Goal: Information Seeking & Learning: Compare options

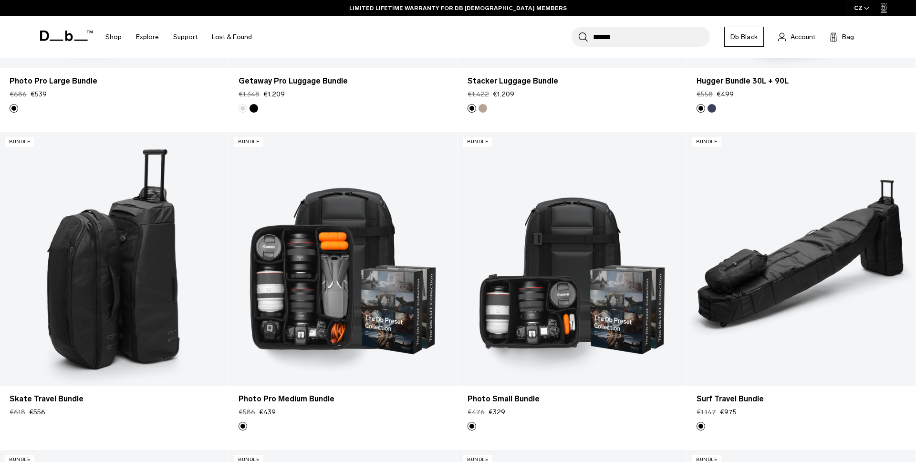
scroll to position [399, 0]
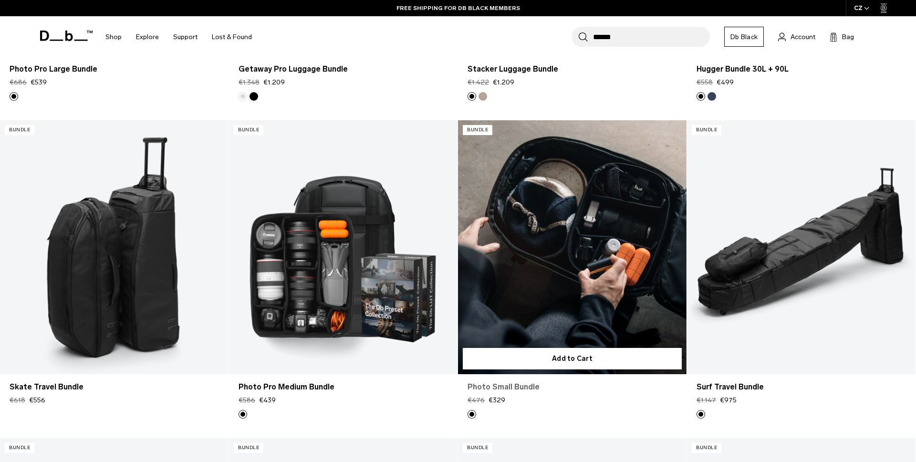
click at [607, 393] on link "Photo Small Bundle" at bounding box center [573, 386] width 210 height 11
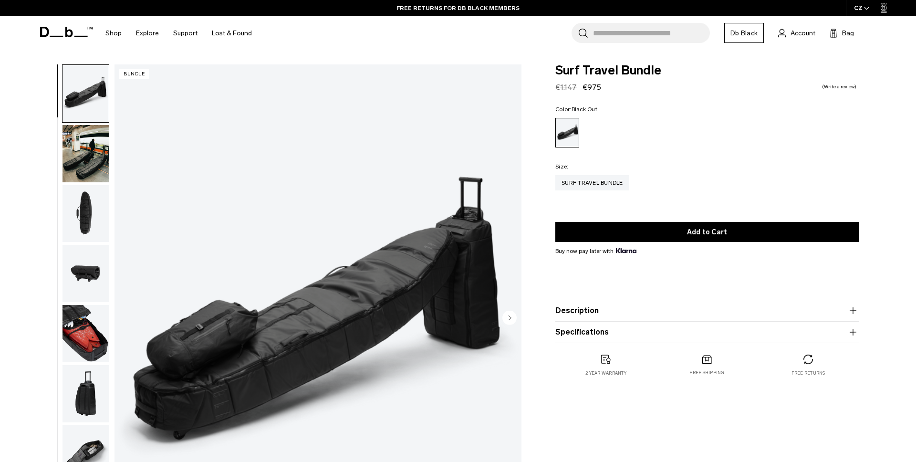
click at [90, 154] on img "button" at bounding box center [86, 153] width 46 height 57
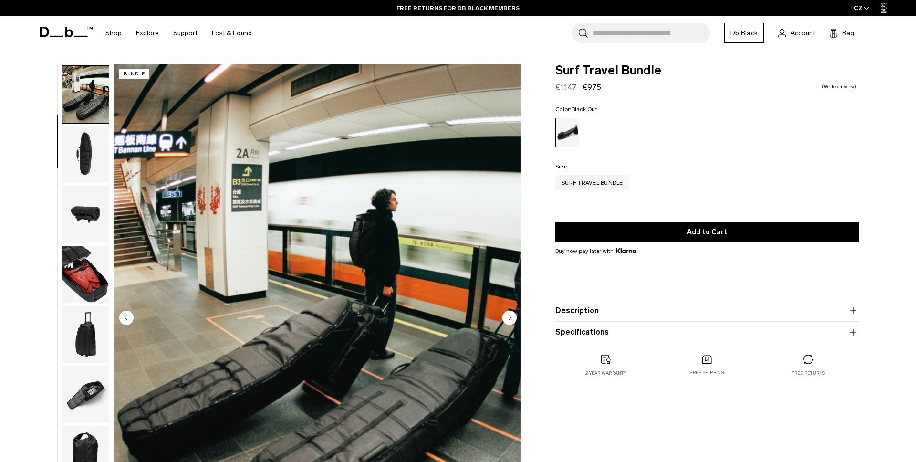
scroll to position [60, 0]
click at [88, 168] on img "button" at bounding box center [86, 153] width 46 height 57
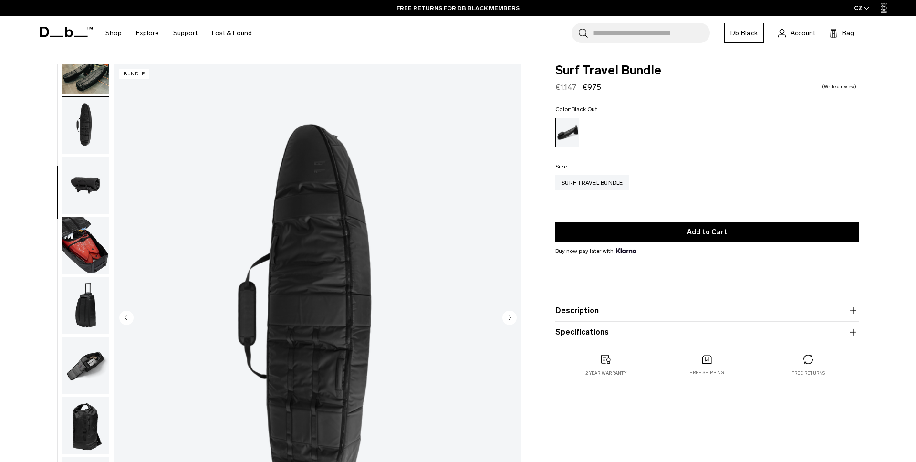
scroll to position [90, 0]
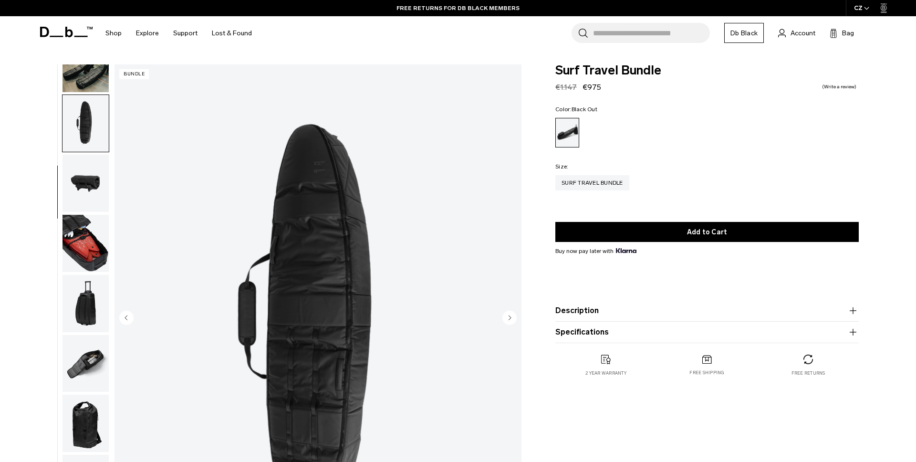
click at [88, 168] on img "button" at bounding box center [86, 183] width 46 height 57
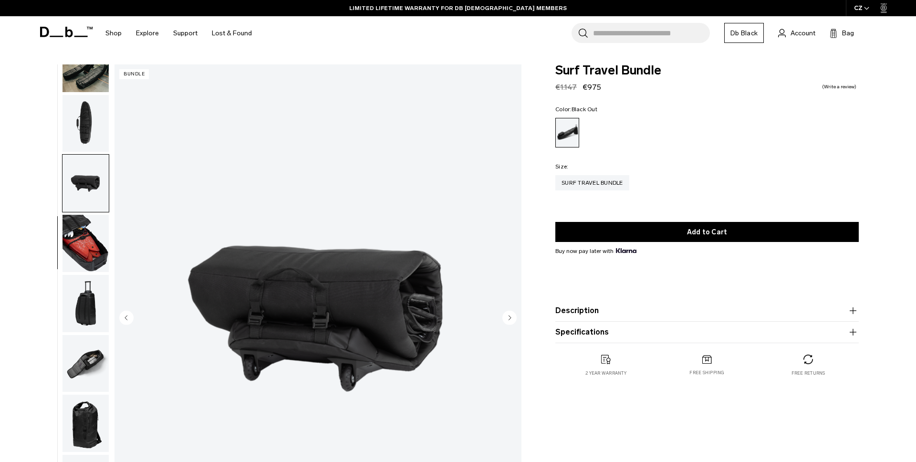
click at [86, 233] on img "button" at bounding box center [86, 243] width 46 height 57
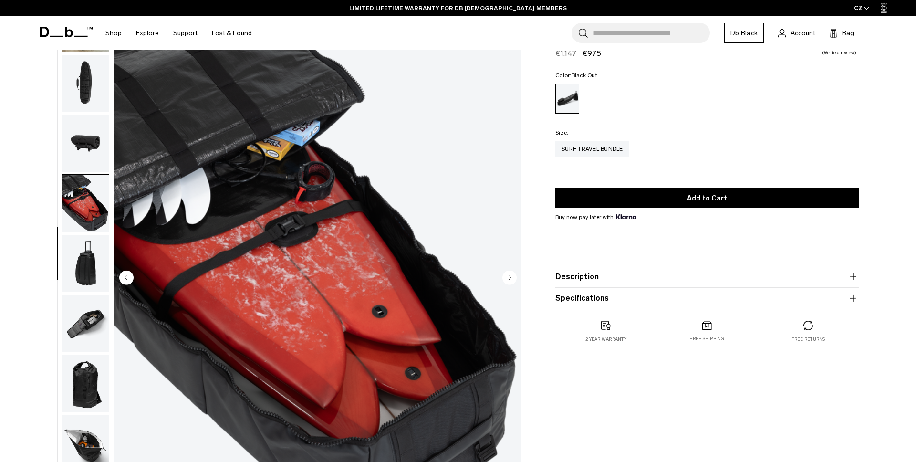
scroll to position [42, 0]
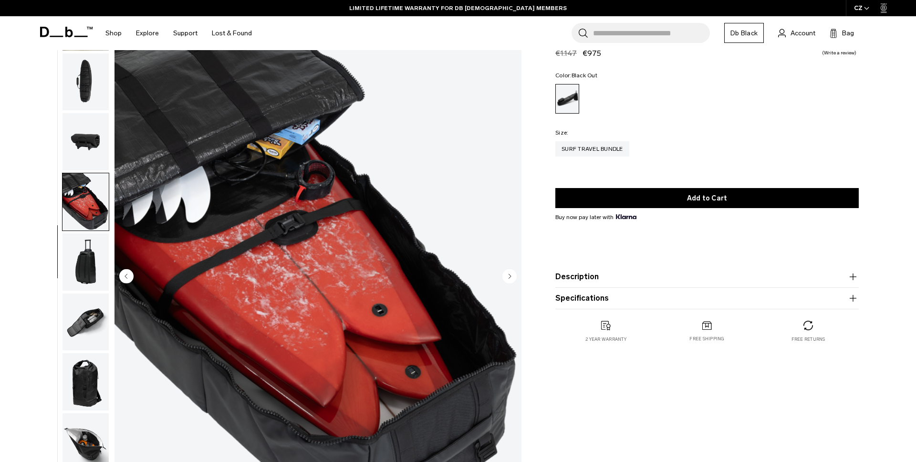
click at [86, 255] on img "button" at bounding box center [86, 261] width 46 height 57
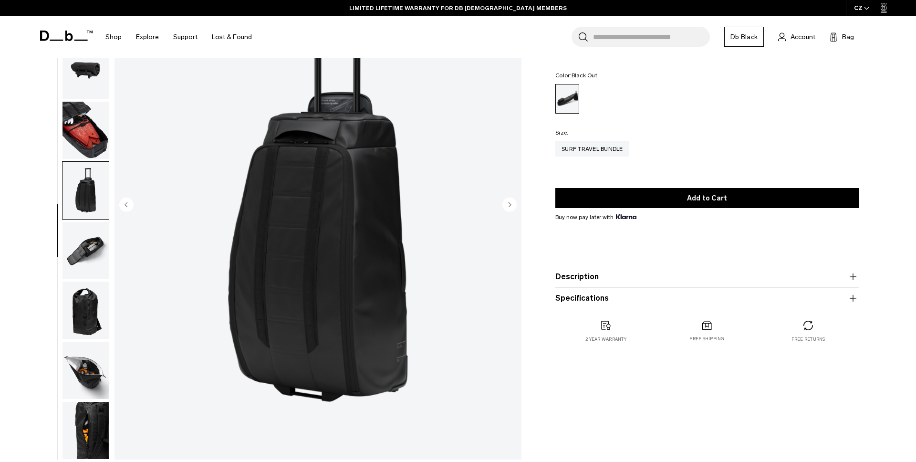
scroll to position [114, 0]
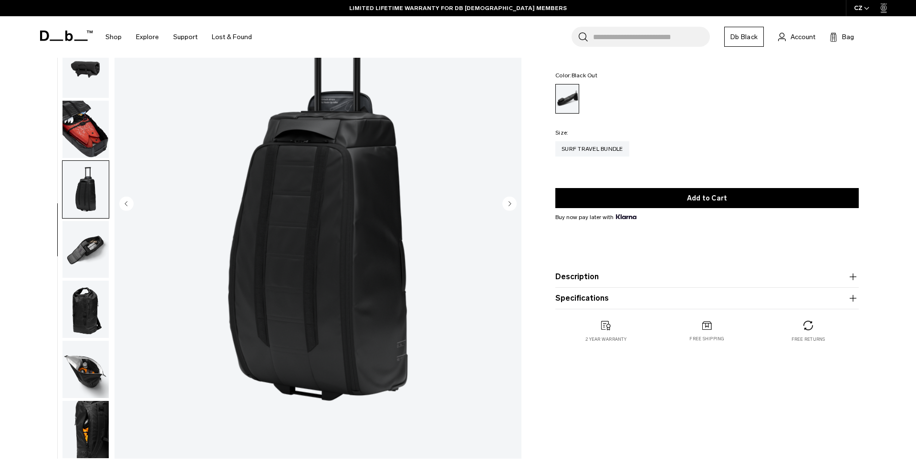
click at [88, 266] on img "button" at bounding box center [86, 249] width 46 height 57
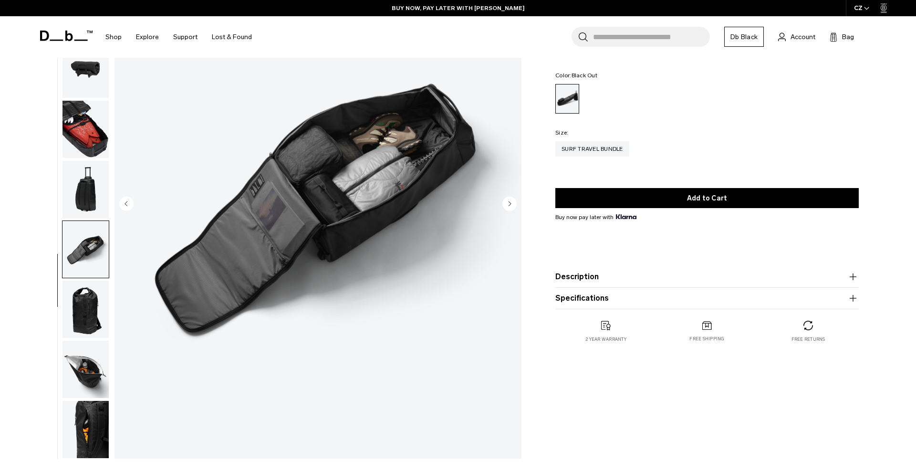
click at [90, 315] on img "button" at bounding box center [86, 309] width 46 height 57
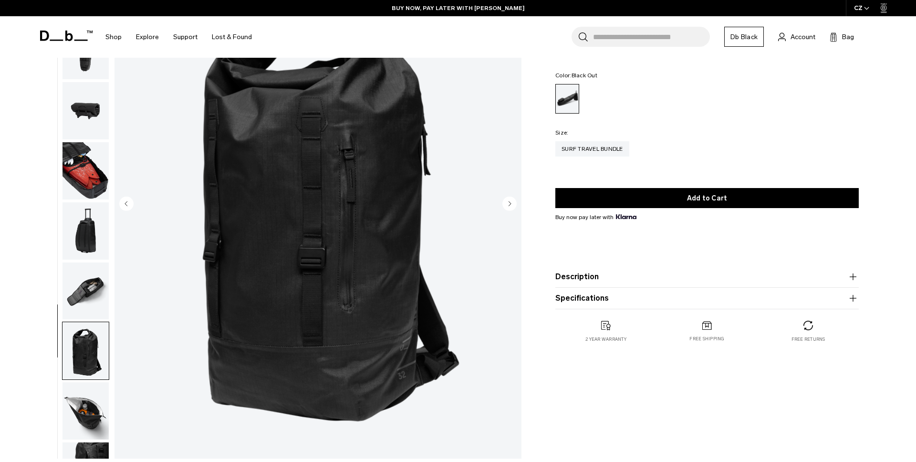
scroll to position [90, 0]
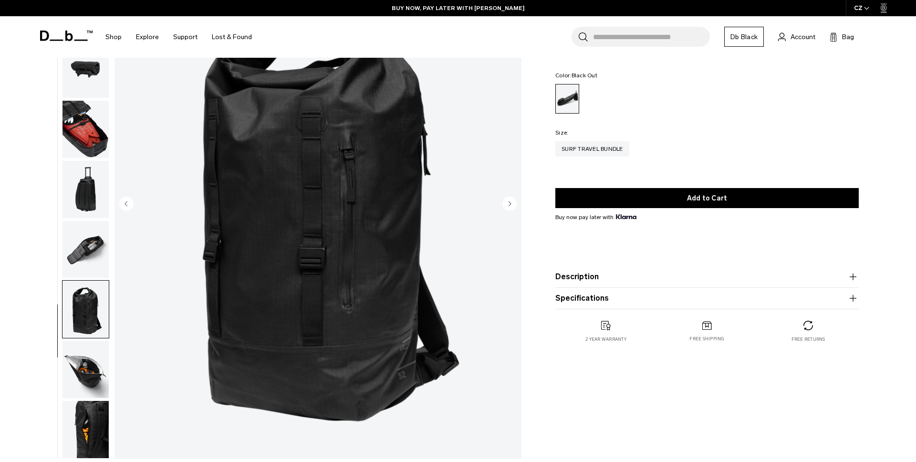
click at [93, 373] on img "button" at bounding box center [86, 369] width 46 height 57
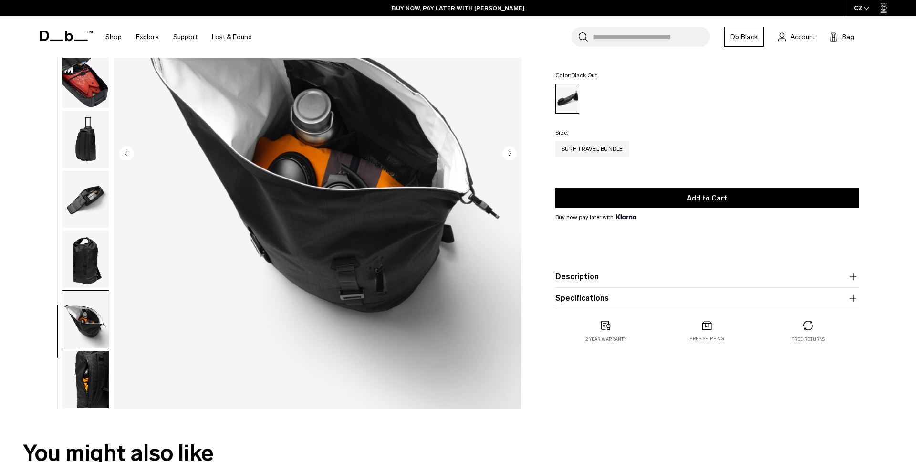
scroll to position [188, 0]
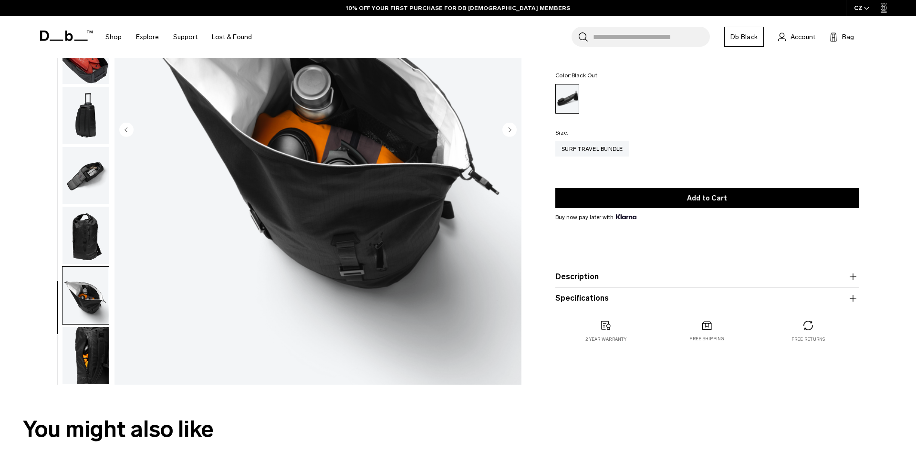
click at [93, 379] on img "button" at bounding box center [86, 355] width 46 height 57
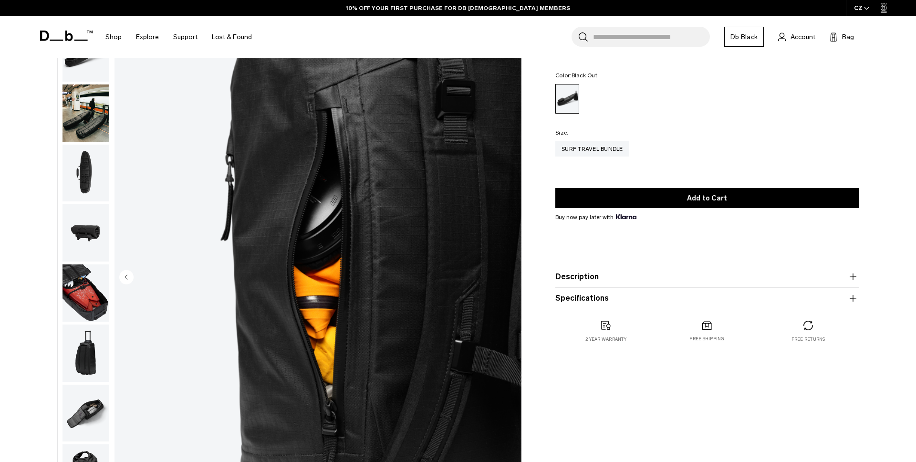
scroll to position [0, 0]
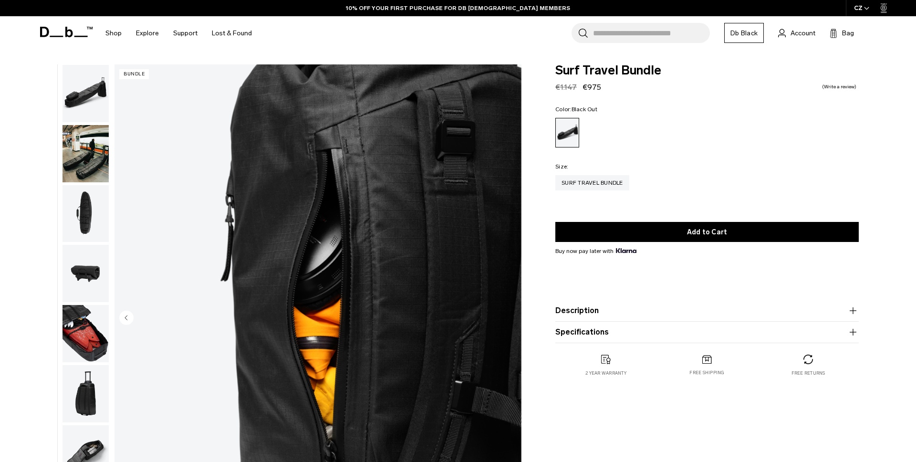
click at [95, 105] on img "button" at bounding box center [86, 93] width 46 height 57
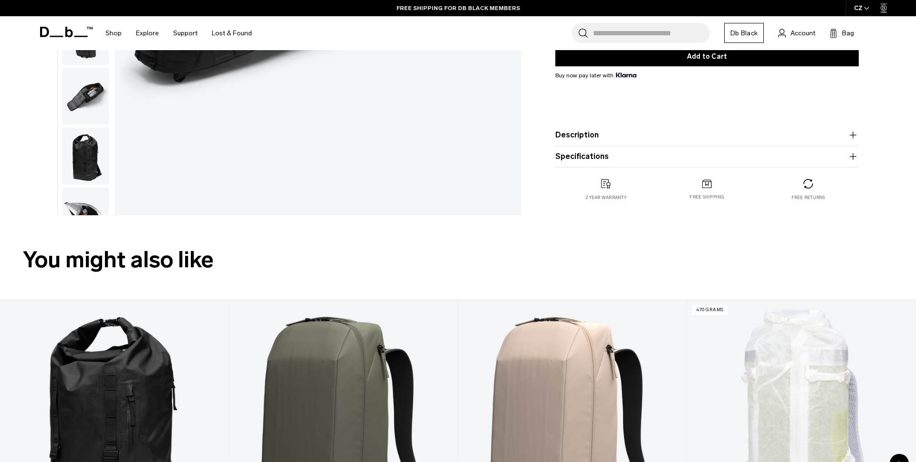
scroll to position [398, 0]
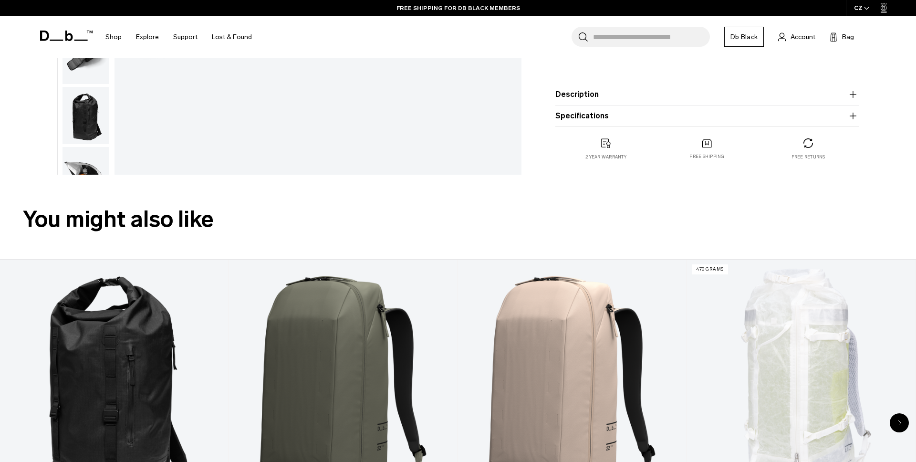
click at [600, 95] on button "Description" at bounding box center [708, 94] width 304 height 11
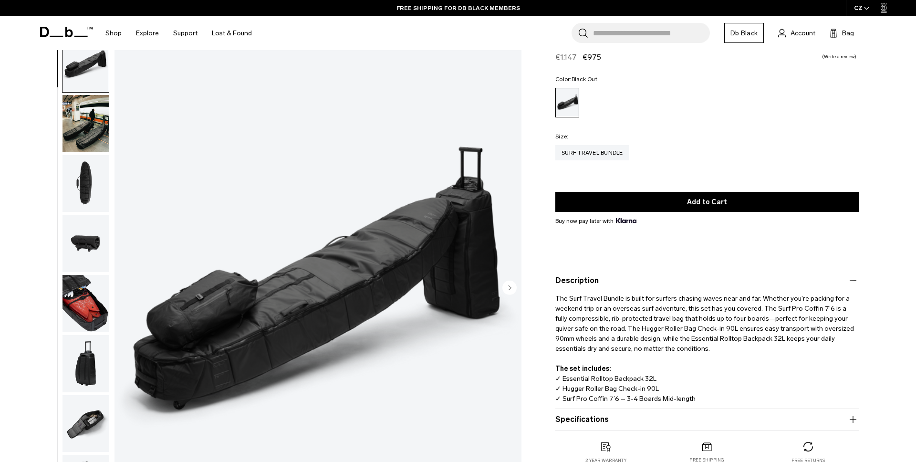
scroll to position [0, 0]
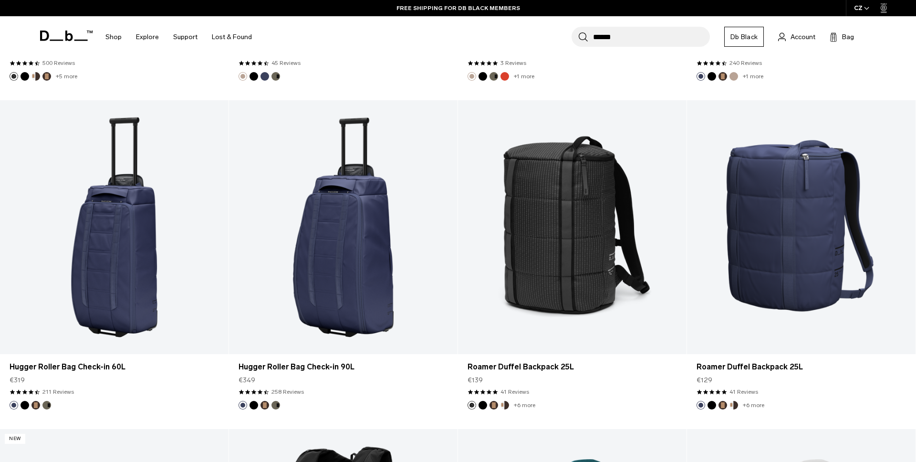
scroll to position [7991, 0]
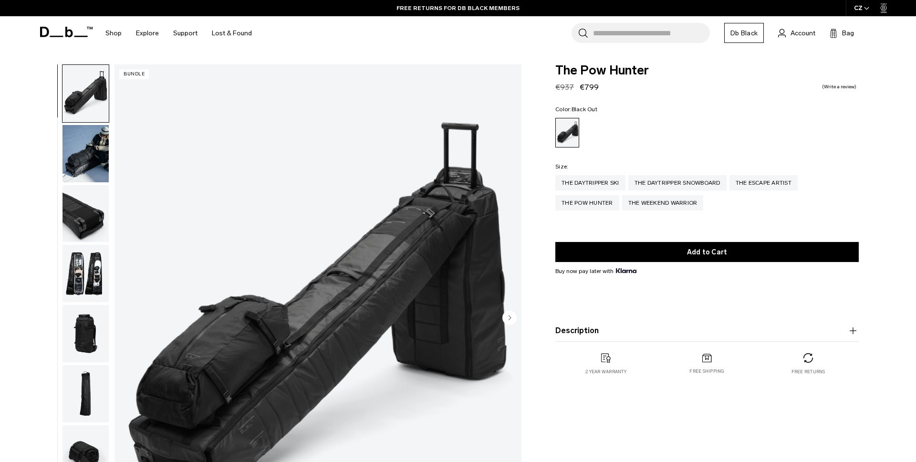
click at [600, 331] on button "Description" at bounding box center [708, 330] width 304 height 11
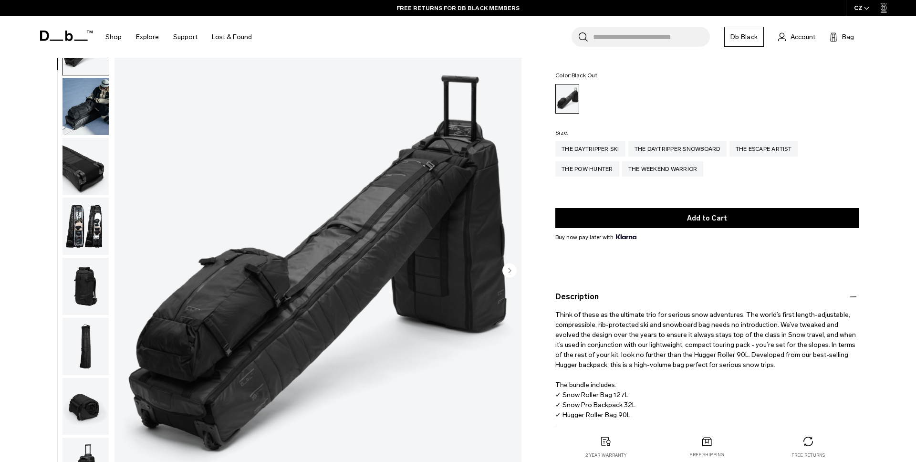
scroll to position [52, 0]
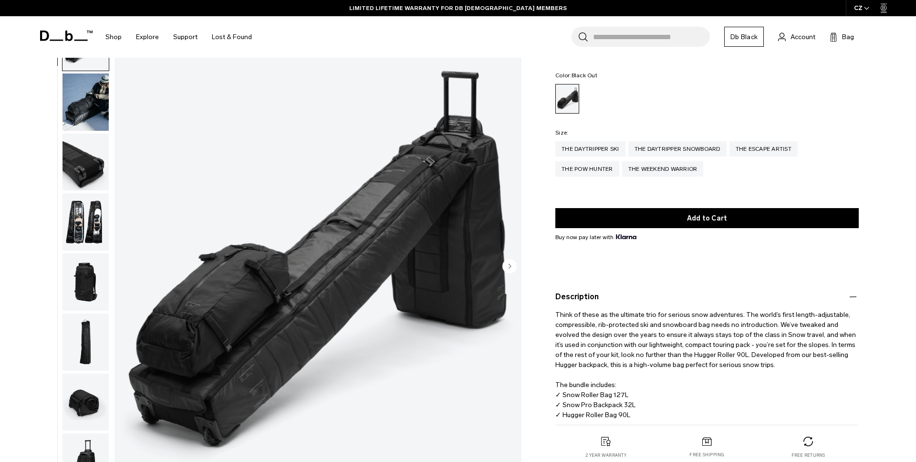
click at [81, 99] on img "button" at bounding box center [86, 102] width 46 height 57
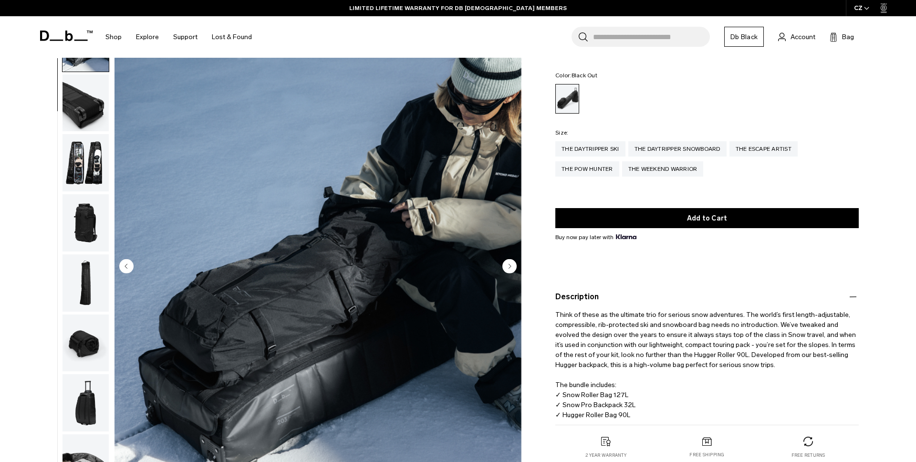
scroll to position [60, 0]
click at [86, 101] on img "button" at bounding box center [86, 102] width 46 height 57
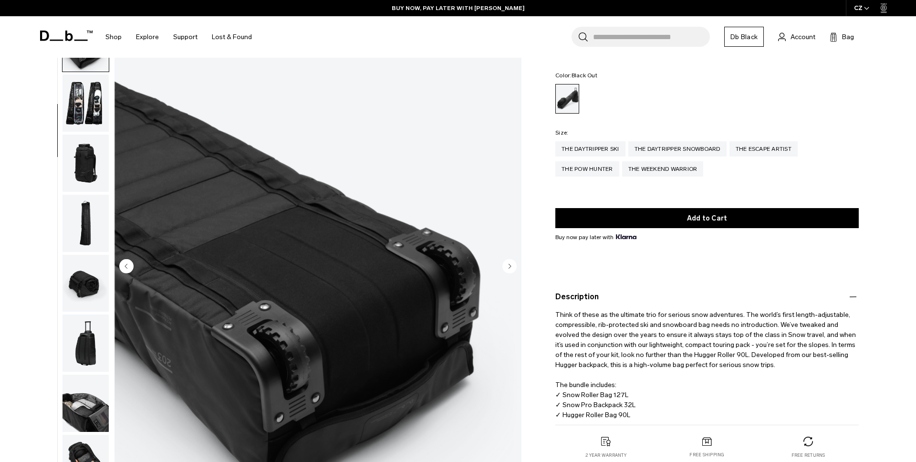
scroll to position [120, 0]
click at [87, 156] on img "button" at bounding box center [86, 161] width 46 height 57
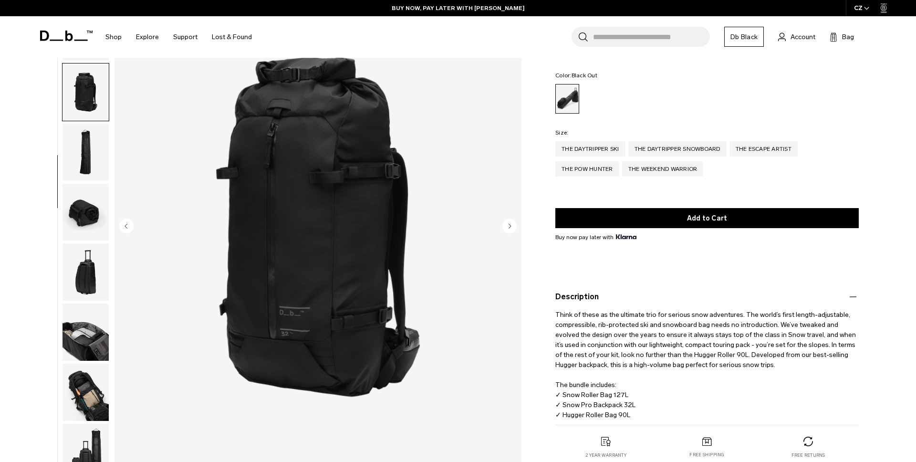
scroll to position [93, 0]
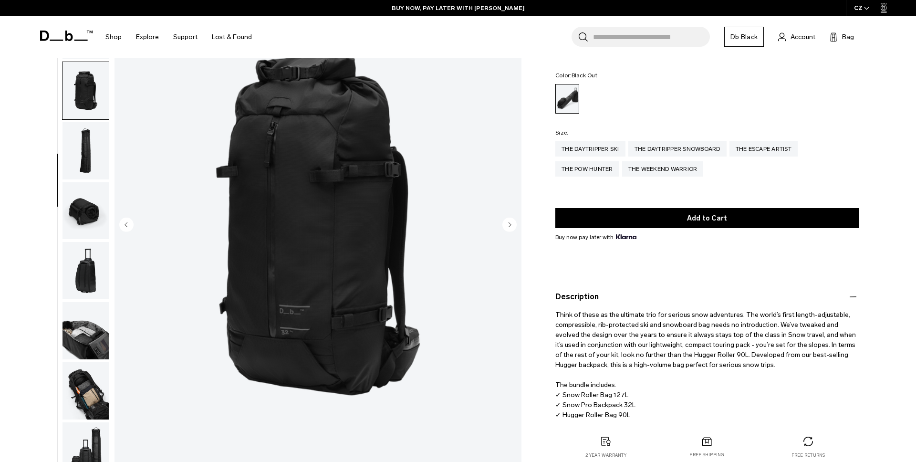
click at [86, 160] on img "button" at bounding box center [86, 150] width 46 height 57
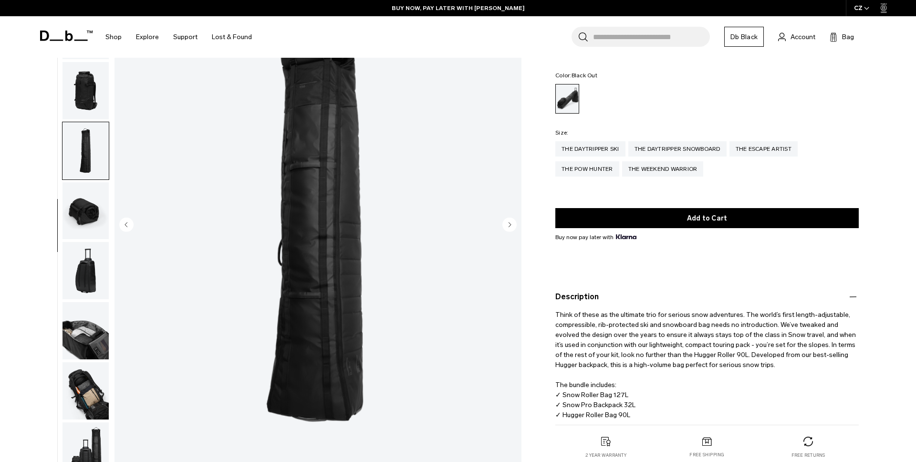
click at [89, 215] on img "button" at bounding box center [86, 210] width 46 height 57
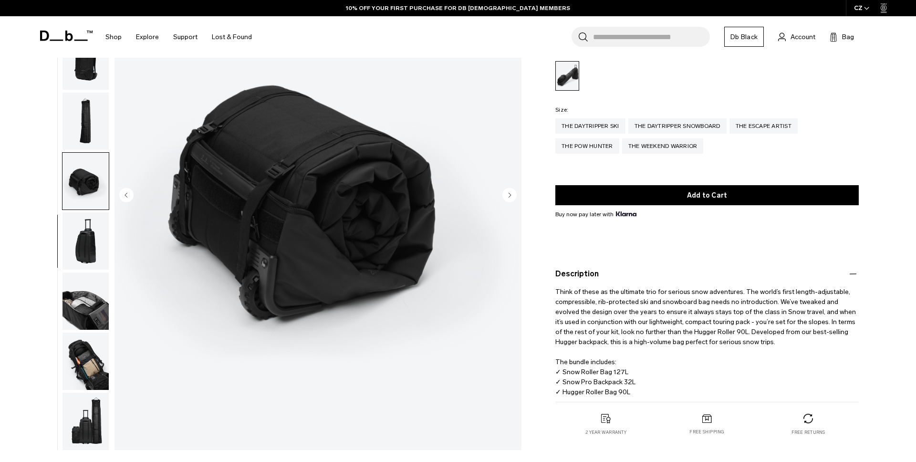
click at [89, 233] on img "button" at bounding box center [86, 240] width 46 height 57
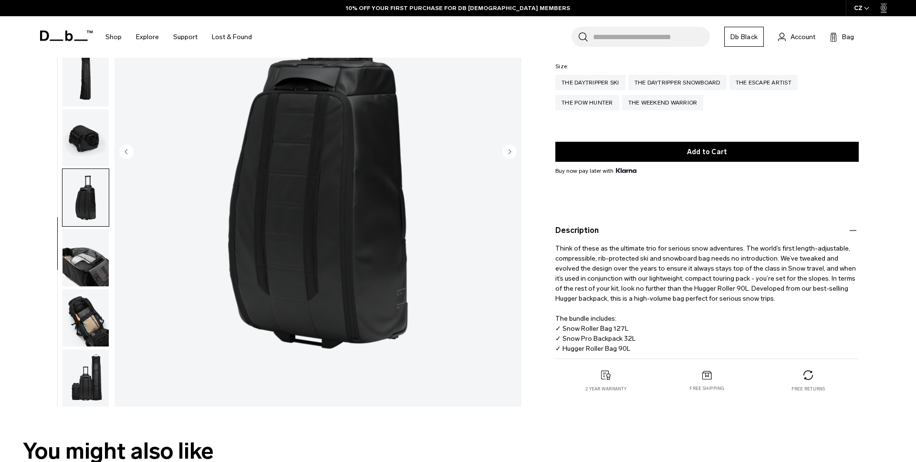
scroll to position [170, 0]
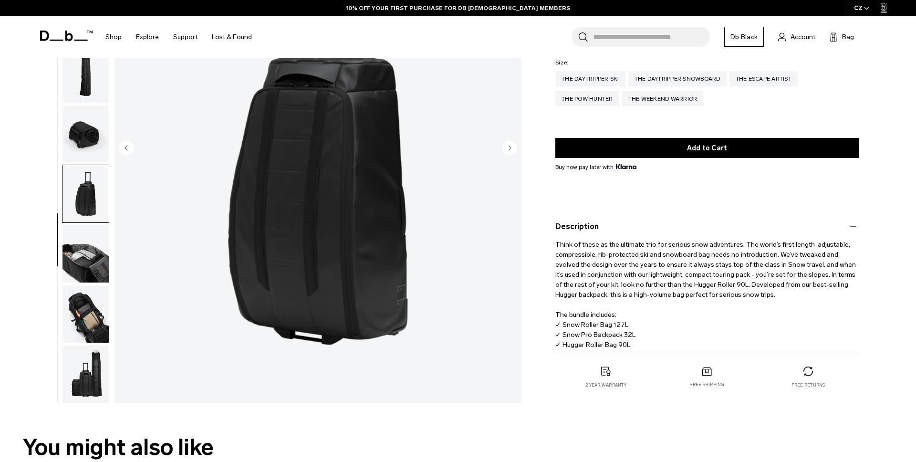
click at [90, 269] on img "button" at bounding box center [86, 253] width 46 height 57
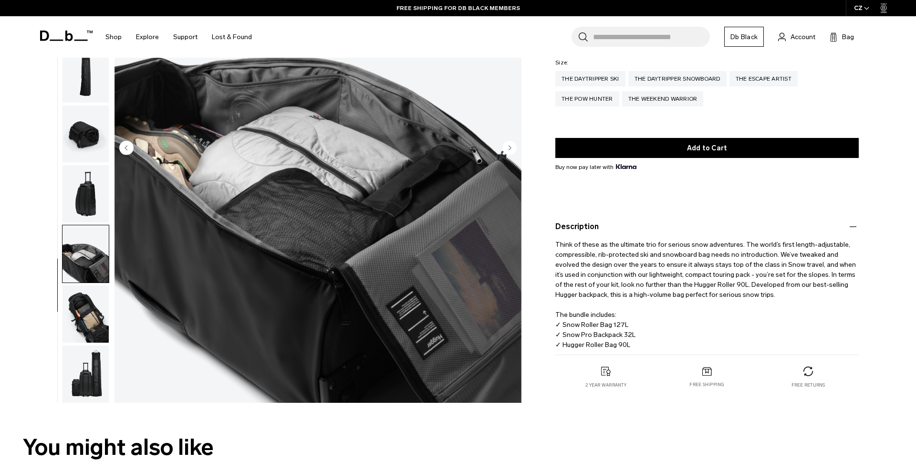
click at [97, 322] on img "button" at bounding box center [86, 313] width 46 height 57
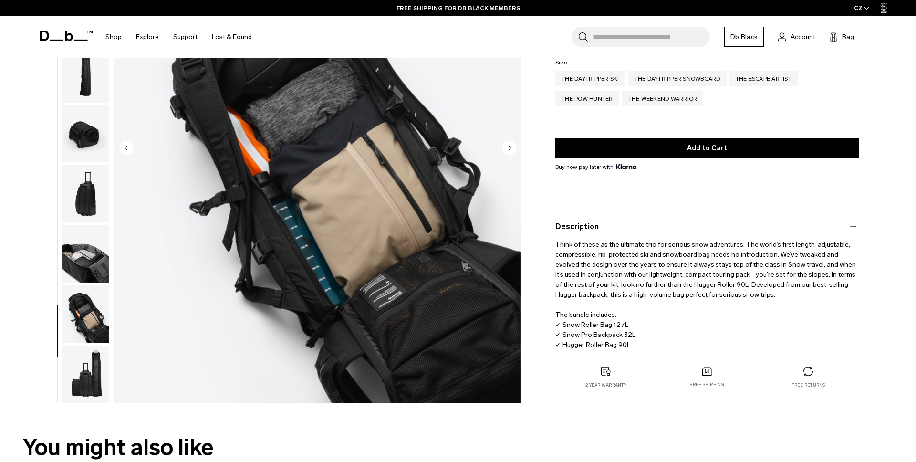
click at [93, 373] on img "button" at bounding box center [86, 374] width 46 height 57
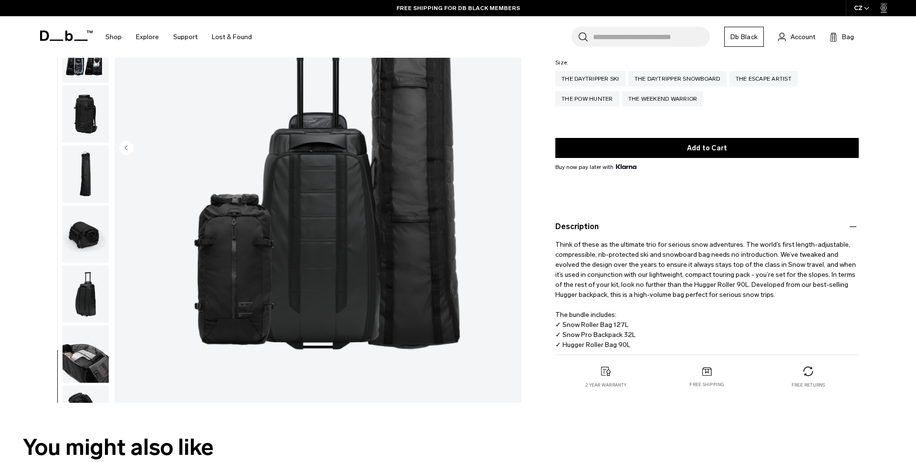
scroll to position [0, 0]
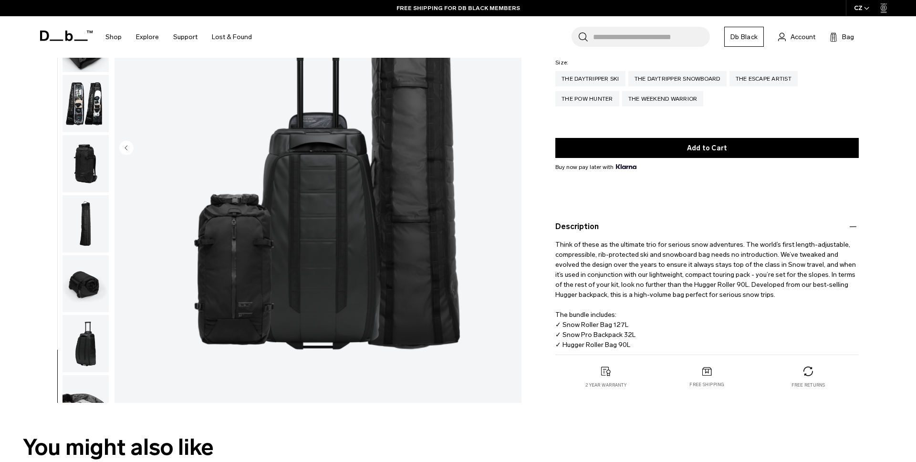
click at [92, 103] on img "button" at bounding box center [86, 103] width 46 height 57
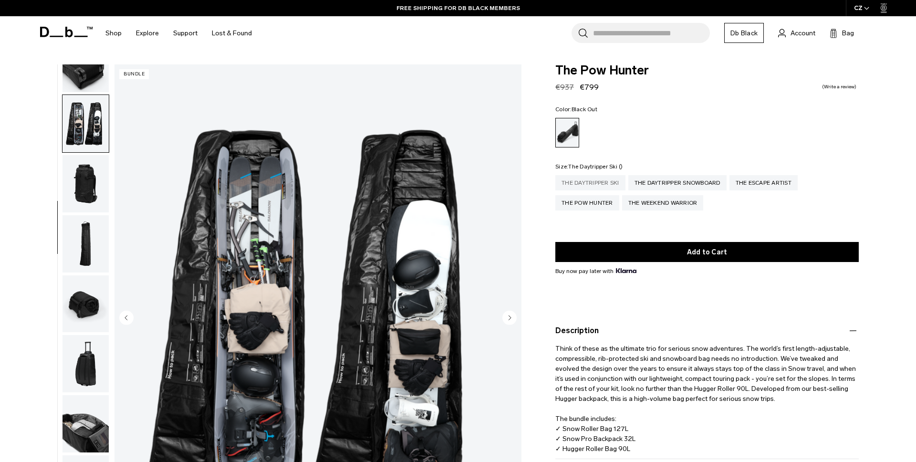
click at [607, 181] on div "The Daytripper Ski" at bounding box center [591, 182] width 70 height 15
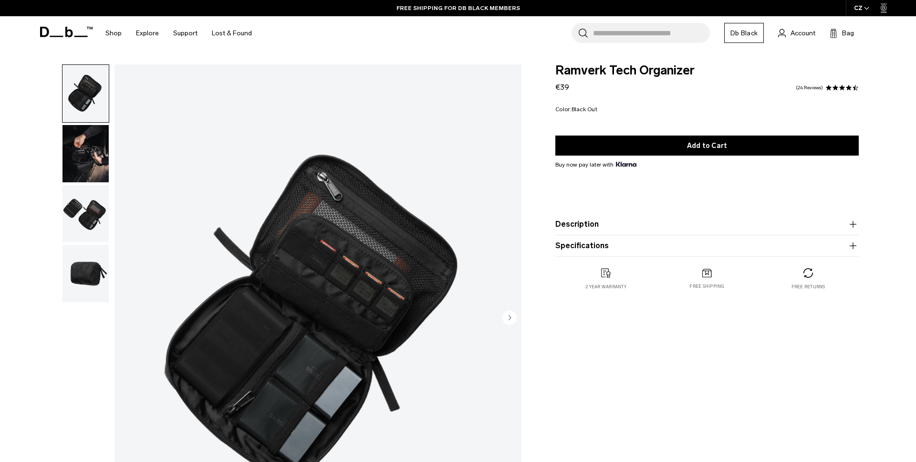
click at [64, 147] on img "button" at bounding box center [86, 153] width 46 height 57
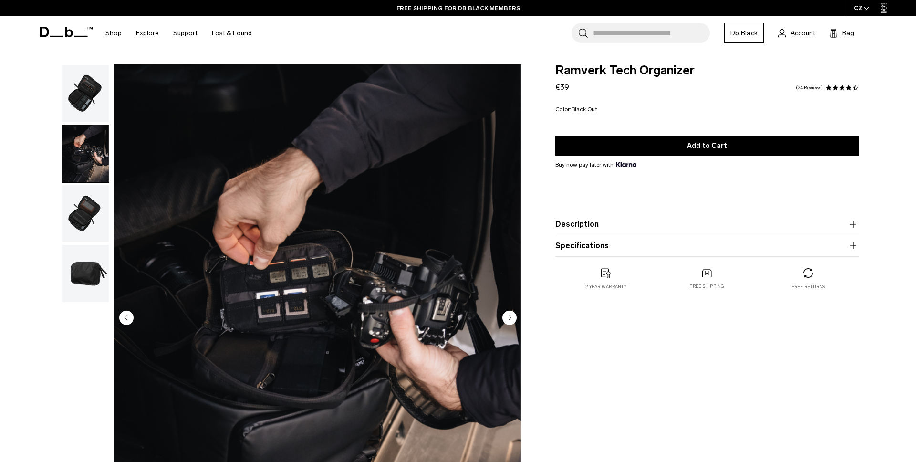
click at [76, 219] on img "button" at bounding box center [86, 213] width 46 height 57
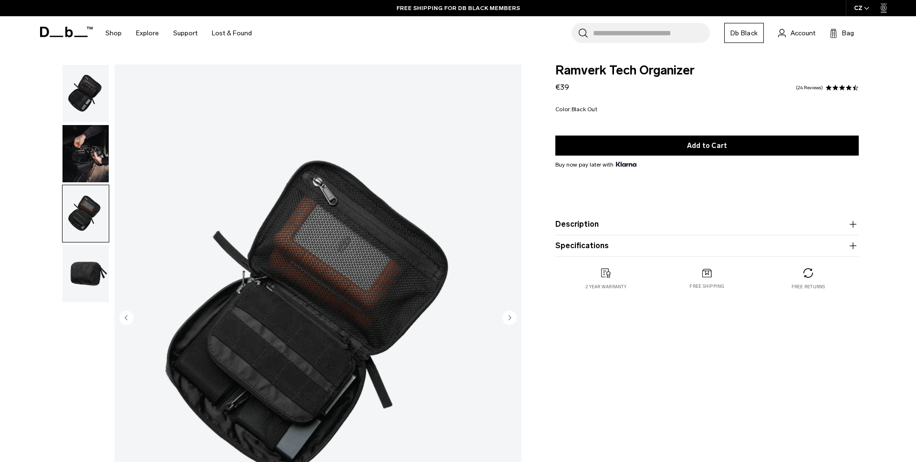
click at [81, 274] on img "button" at bounding box center [86, 273] width 46 height 57
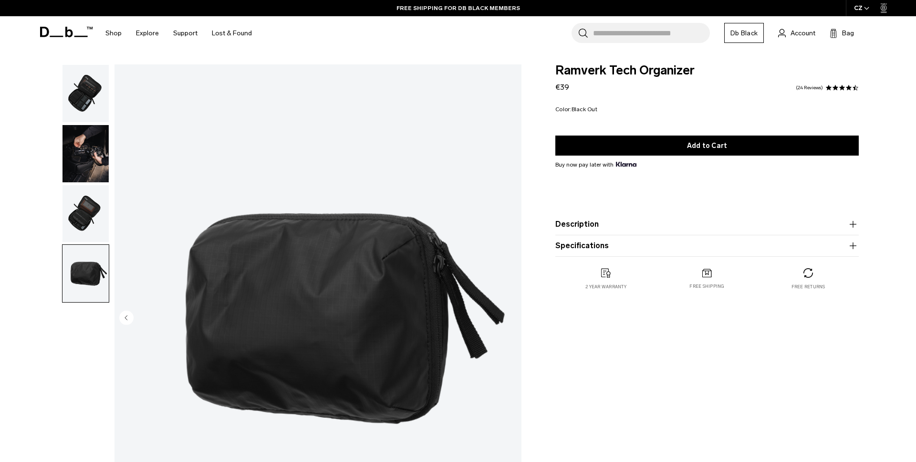
click at [88, 99] on img "button" at bounding box center [86, 93] width 46 height 57
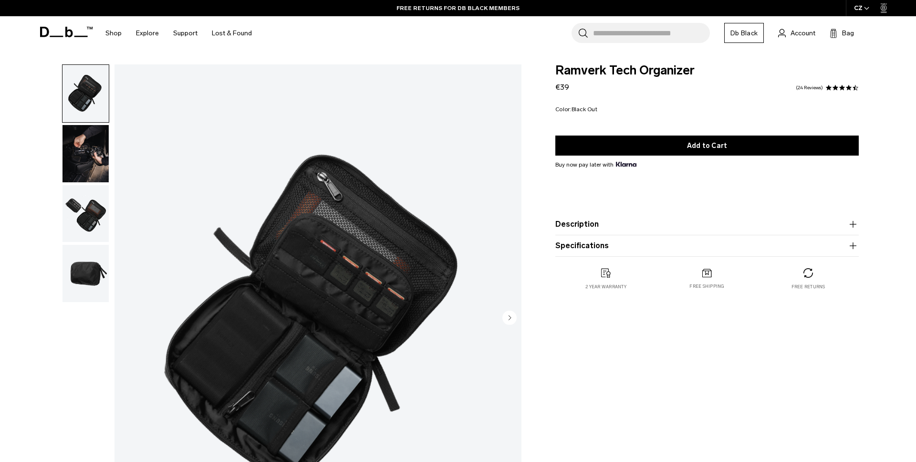
click at [544, 102] on div "Ramverk Tech Organizer €39 4.7 star rating 24 Reviews Color: Black Out Out of s…" at bounding box center [707, 186] width 361 height 245
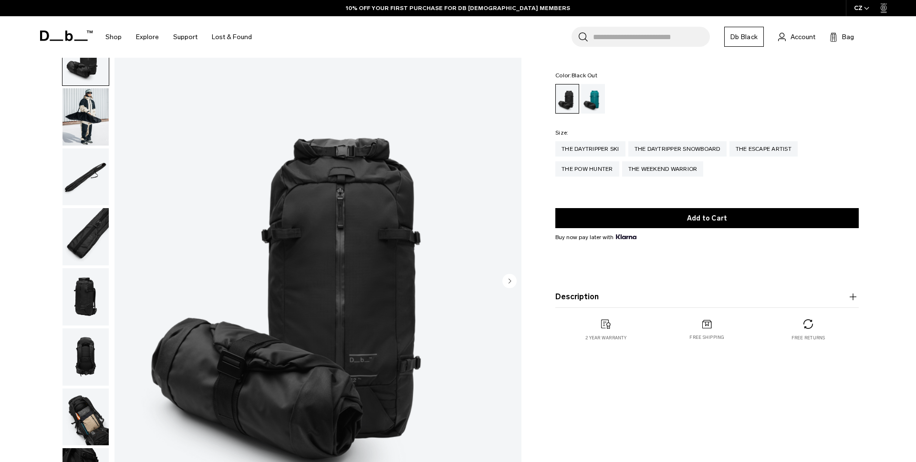
scroll to position [36, 0]
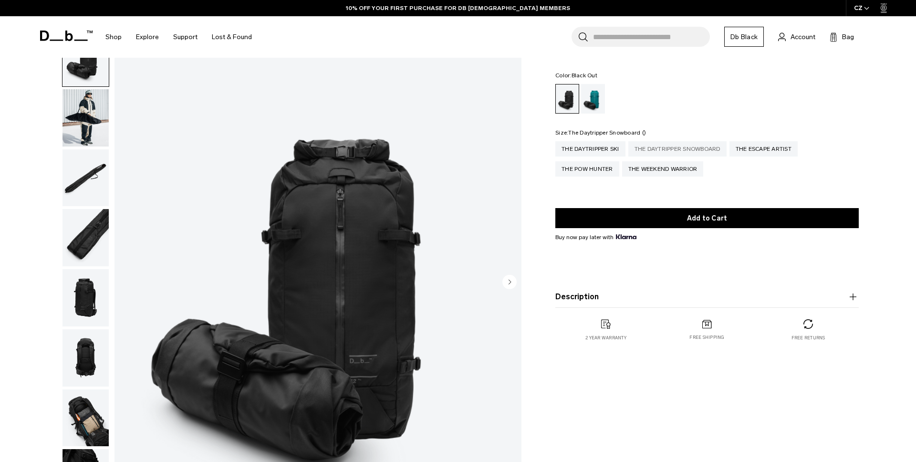
click at [654, 146] on div "The Daytripper Snowboard" at bounding box center [678, 148] width 98 height 15
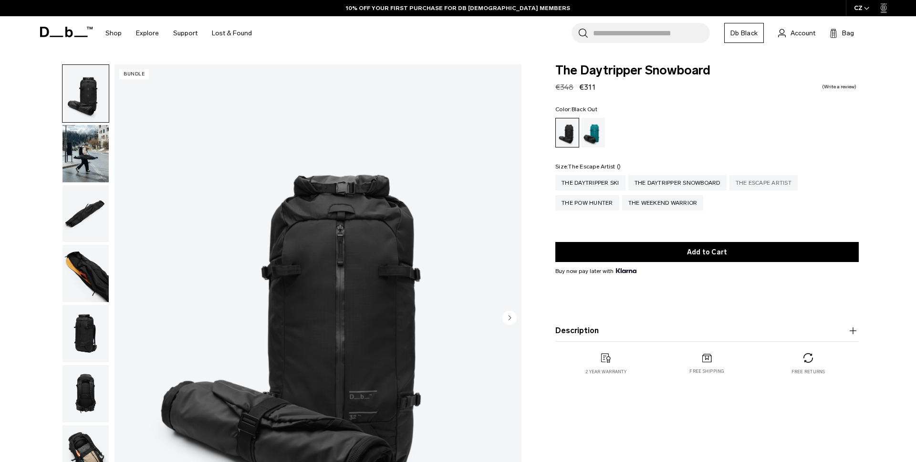
click at [765, 188] on div "The Escape Artist" at bounding box center [764, 182] width 68 height 15
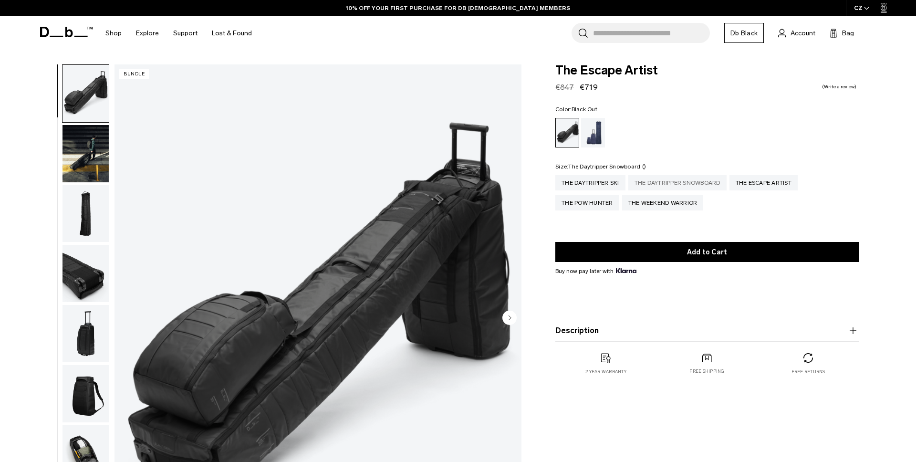
click at [719, 184] on div "The Daytripper Snowboard" at bounding box center [678, 182] width 98 height 15
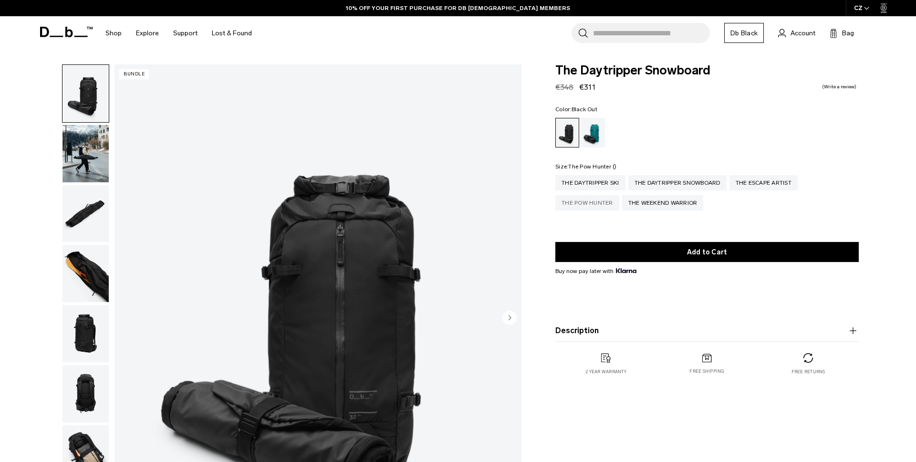
click at [604, 207] on div "The Pow Hunter" at bounding box center [588, 202] width 64 height 15
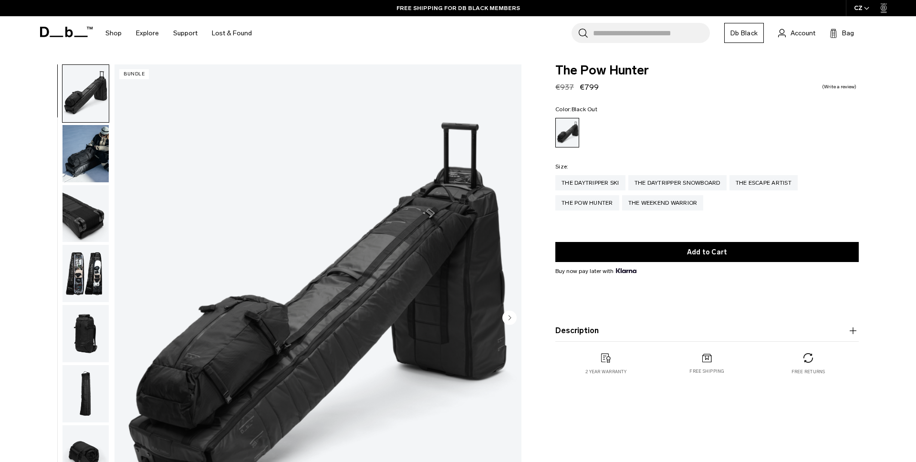
click at [87, 147] on img "button" at bounding box center [86, 153] width 46 height 57
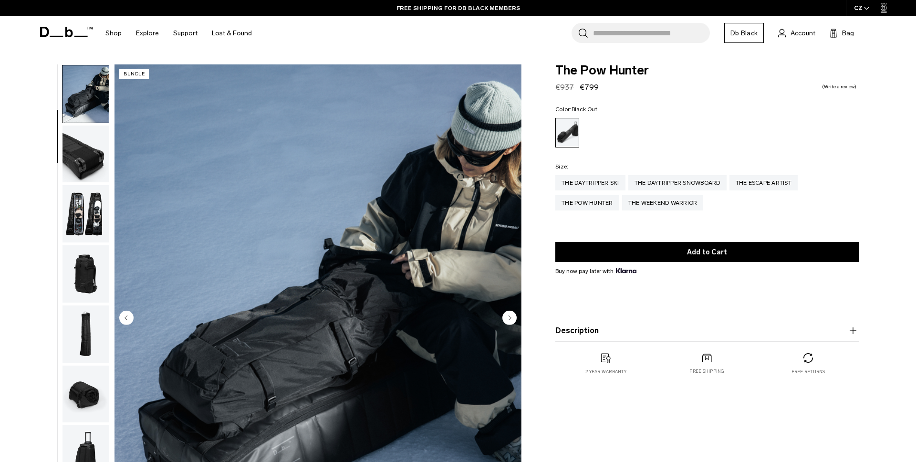
scroll to position [60, 0]
click at [86, 152] on img "button" at bounding box center [86, 153] width 46 height 57
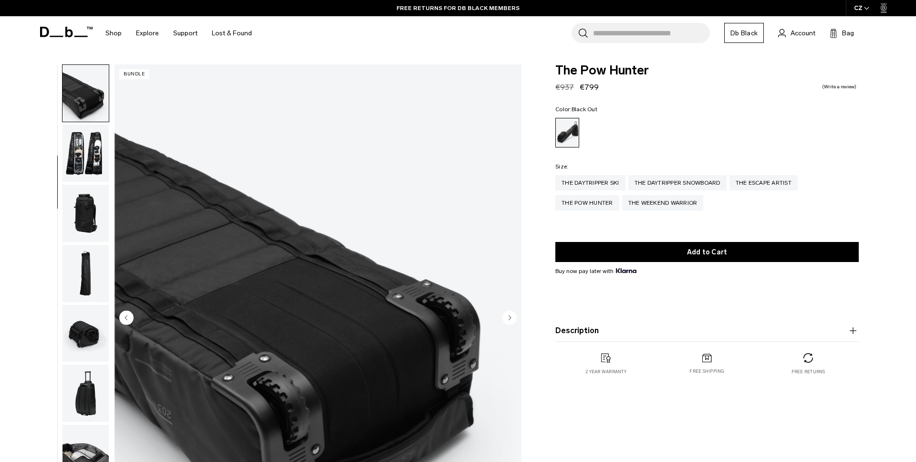
click at [86, 152] on img "button" at bounding box center [86, 153] width 46 height 57
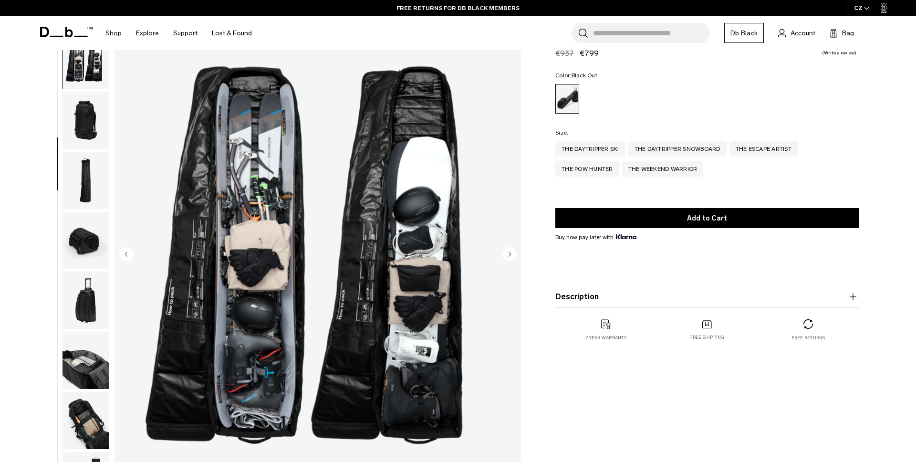
scroll to position [69, 0]
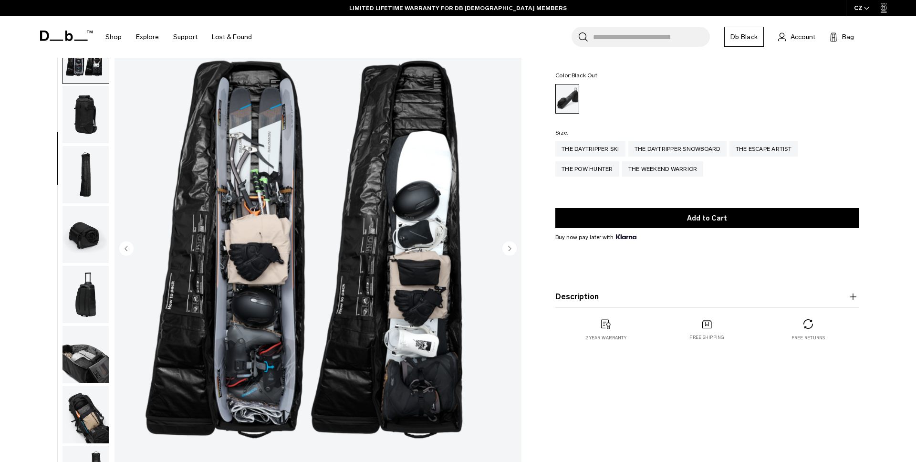
click at [90, 408] on img "button" at bounding box center [86, 414] width 46 height 57
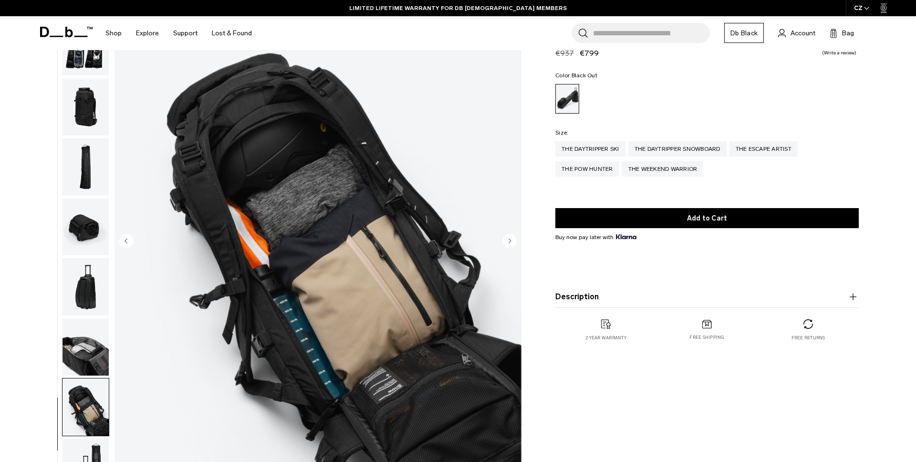
scroll to position [0, 0]
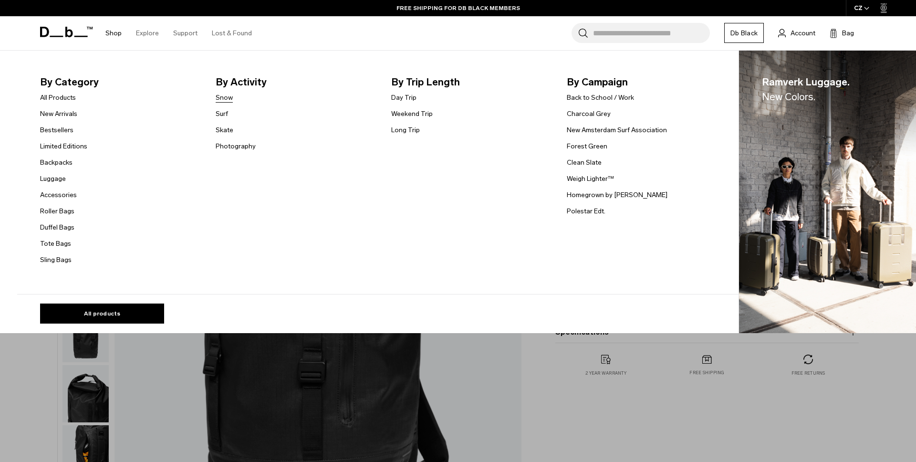
click at [229, 96] on link "Snow" at bounding box center [224, 98] width 17 height 10
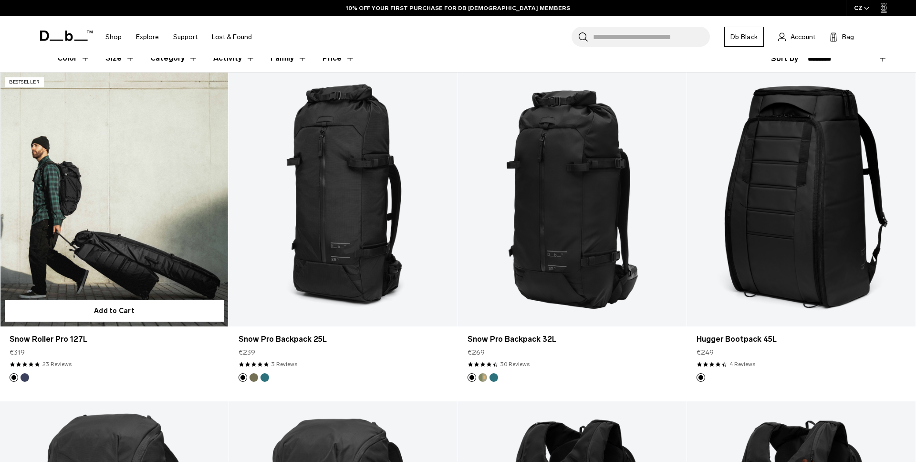
scroll to position [208, 0]
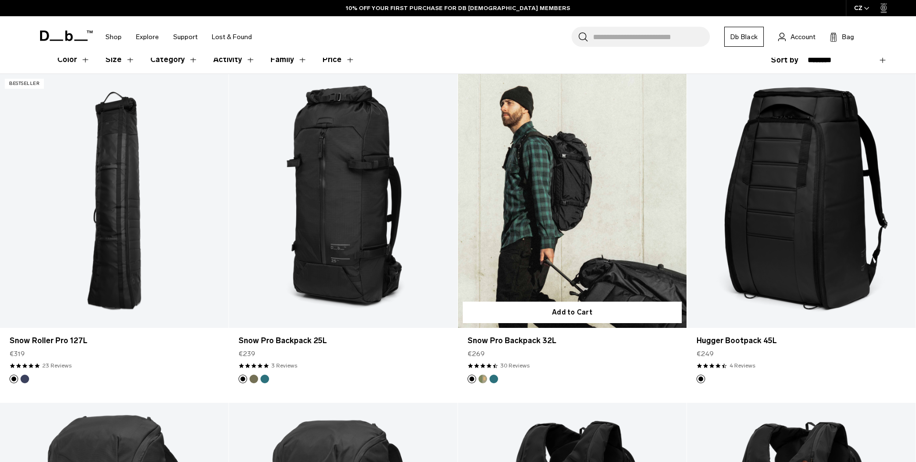
click at [547, 200] on link "Snow Pro Backpack 32L" at bounding box center [572, 201] width 229 height 254
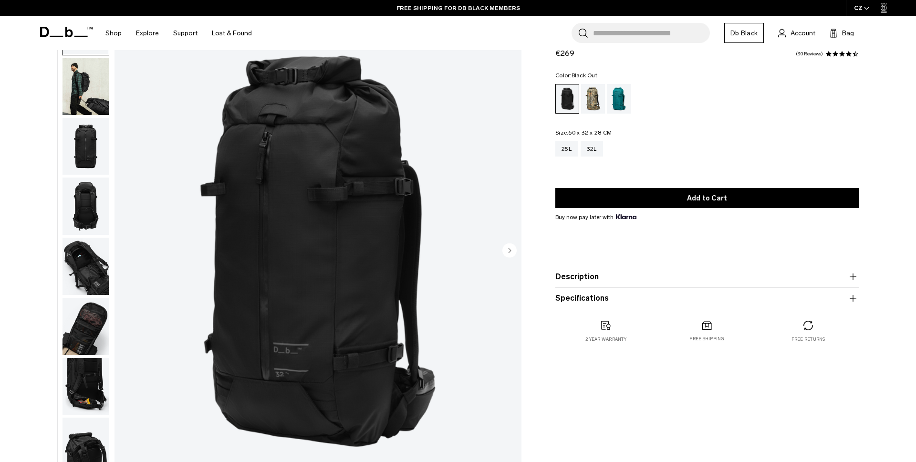
scroll to position [60, 0]
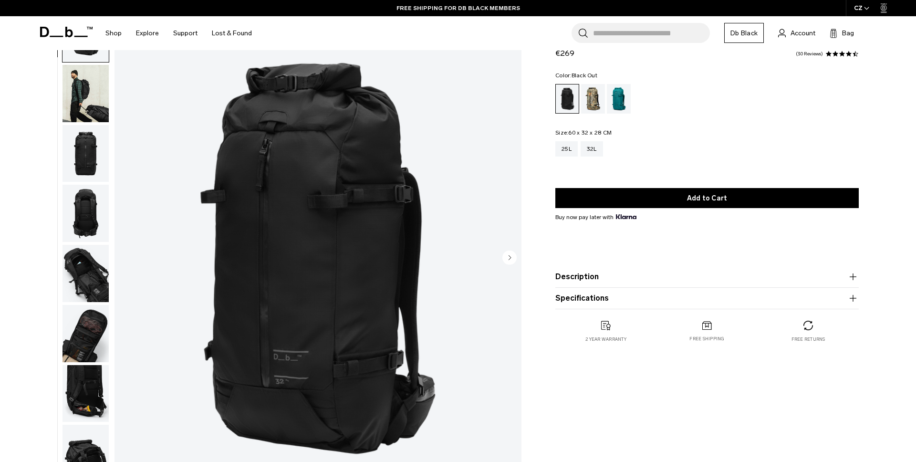
click at [87, 91] on img "button" at bounding box center [86, 93] width 46 height 57
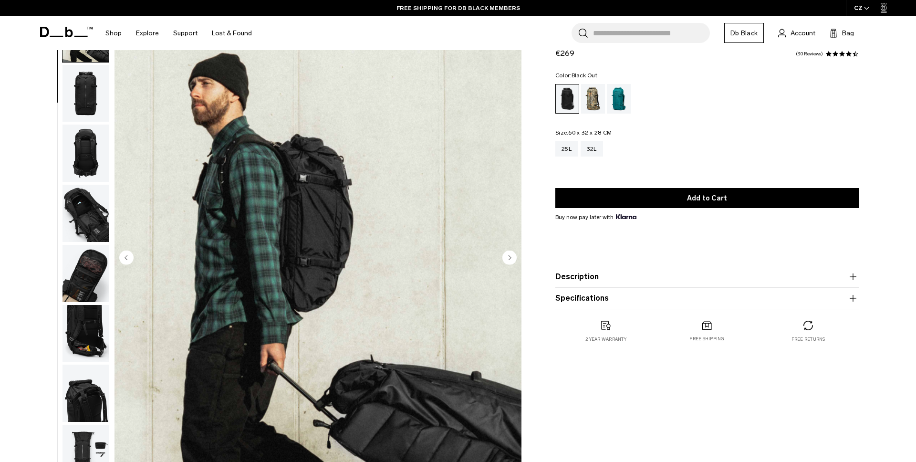
click at [86, 99] on img "button" at bounding box center [86, 93] width 46 height 57
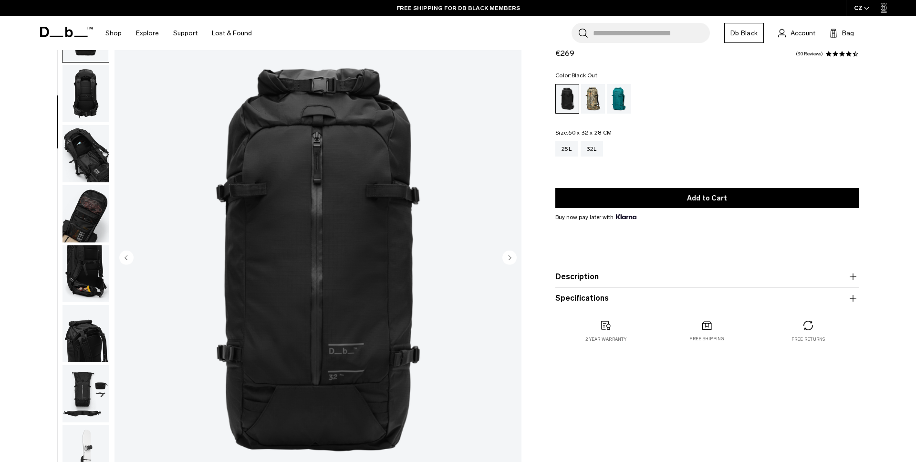
scroll to position [120, 0]
click at [89, 96] on img "button" at bounding box center [86, 92] width 46 height 57
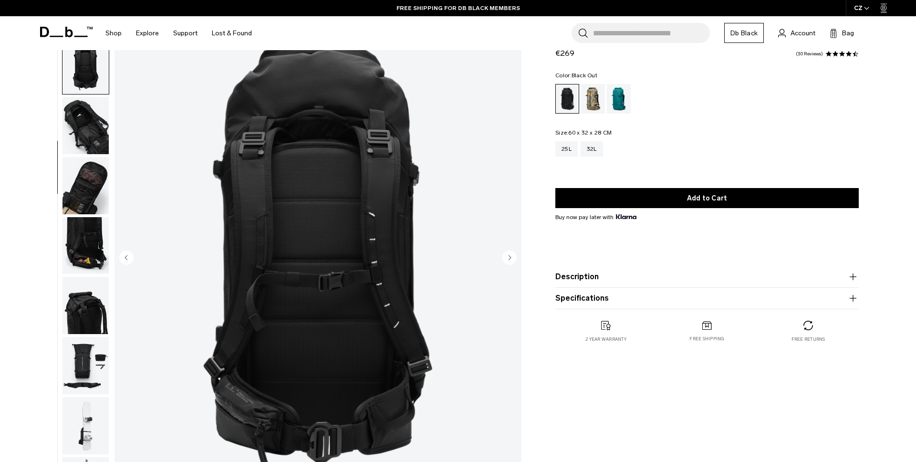
scroll to position [150, 0]
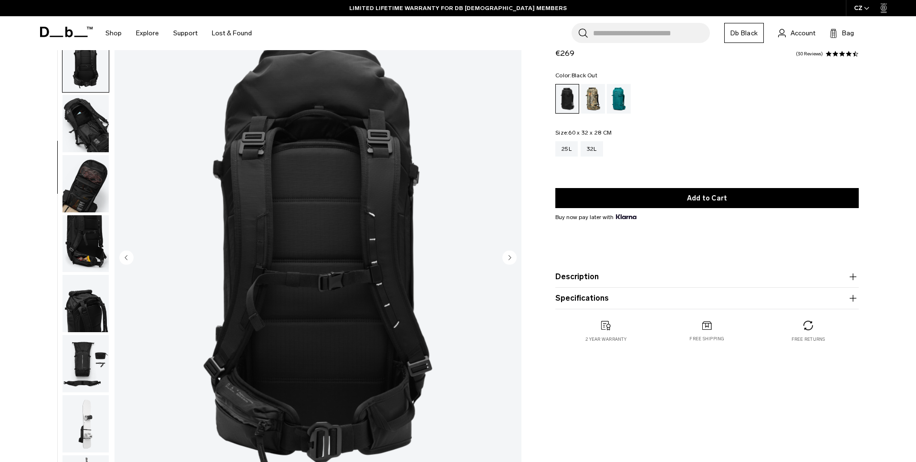
click at [85, 123] on img "button" at bounding box center [86, 123] width 46 height 57
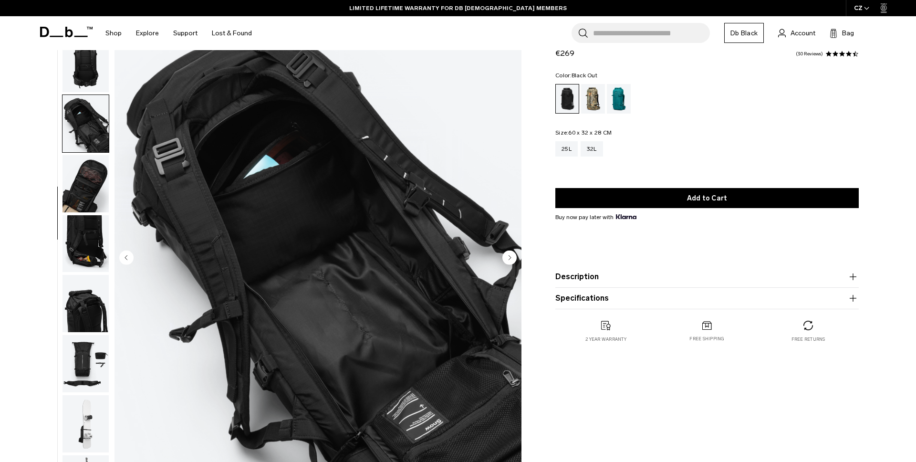
click at [81, 186] on img "button" at bounding box center [86, 183] width 46 height 57
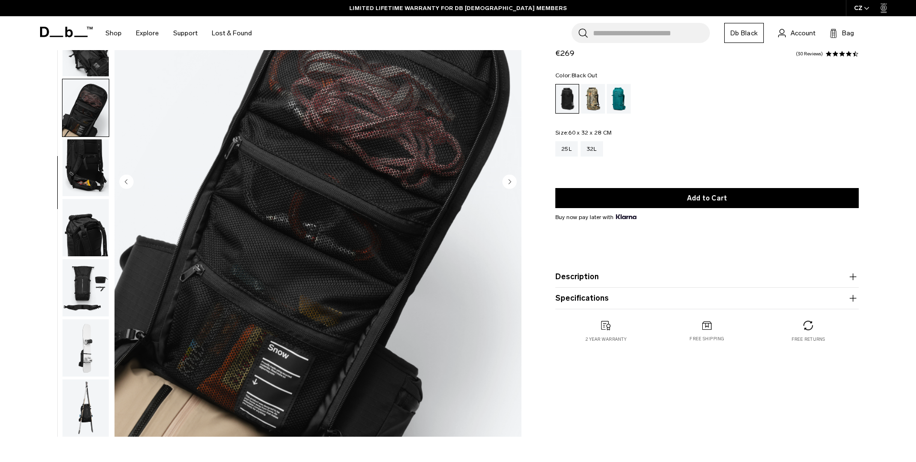
scroll to position [79, 0]
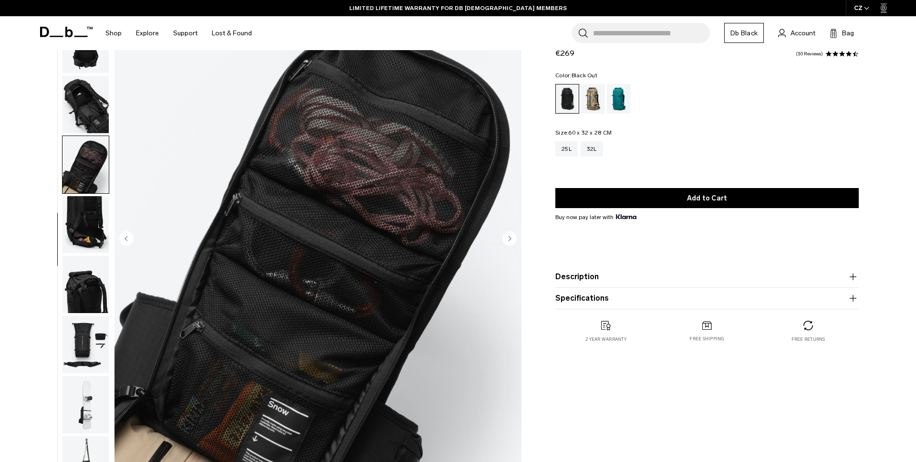
click at [95, 221] on img "button" at bounding box center [86, 224] width 46 height 57
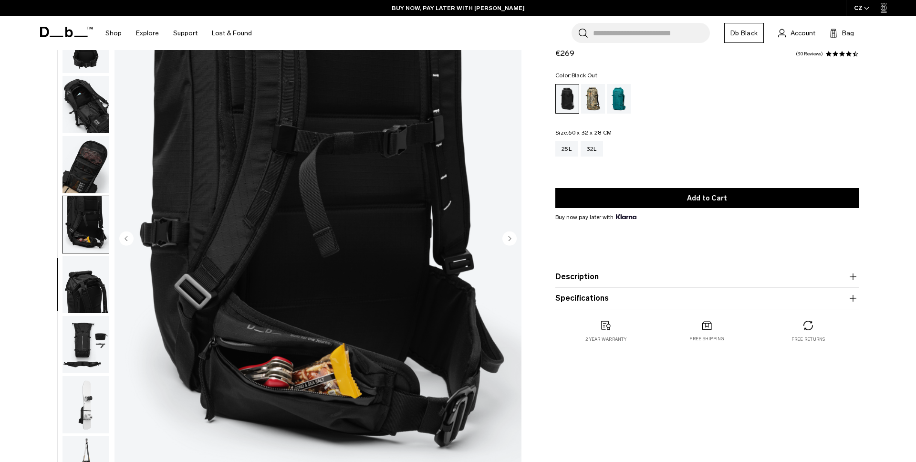
click at [89, 275] on img "button" at bounding box center [86, 284] width 46 height 57
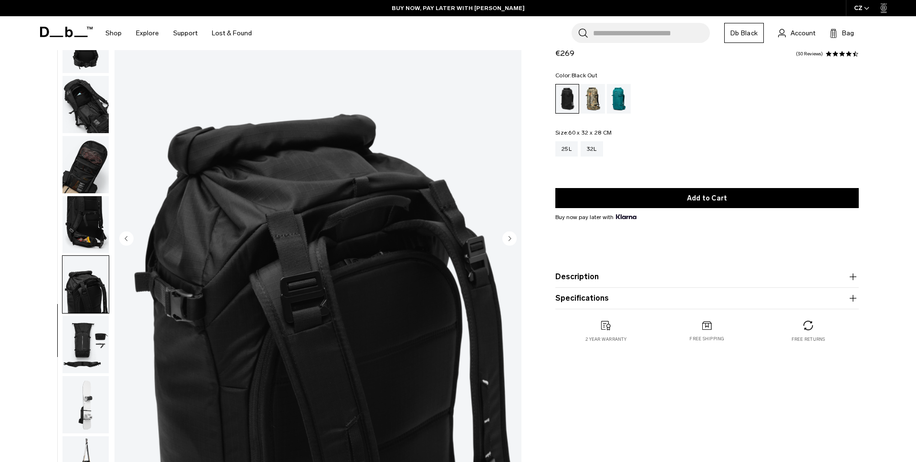
click at [81, 337] on img "button" at bounding box center [86, 344] width 46 height 57
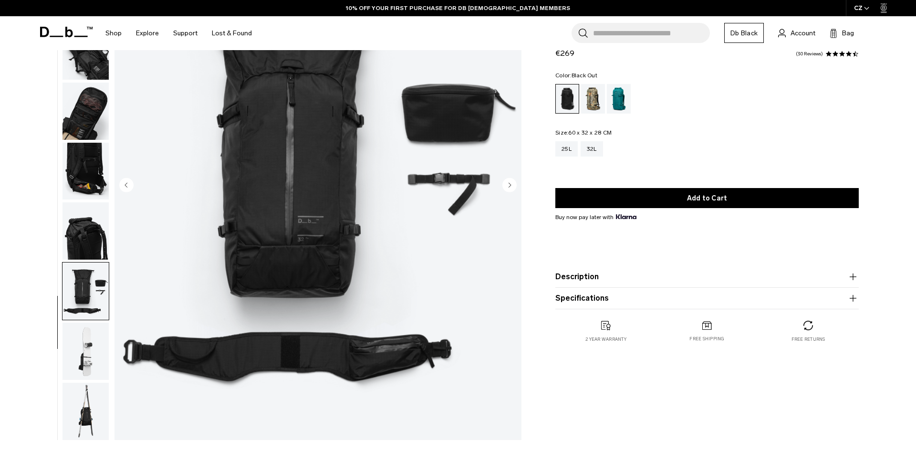
scroll to position [137, 0]
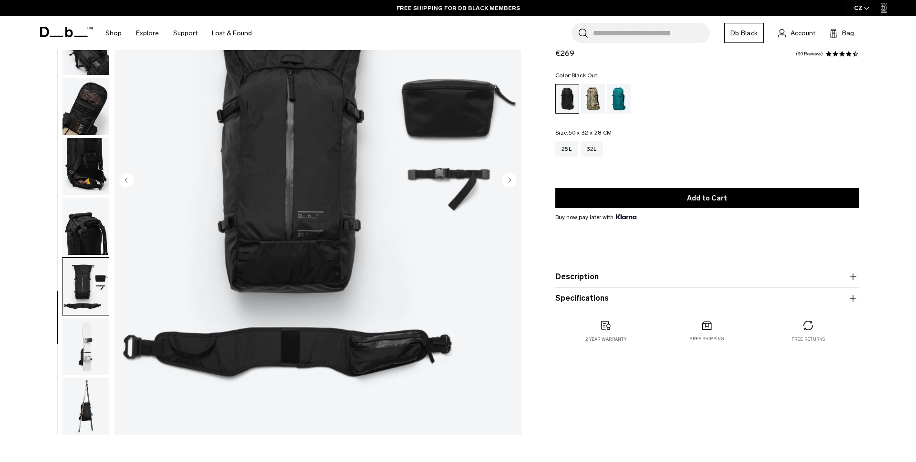
click at [84, 406] on img "button" at bounding box center [86, 406] width 46 height 57
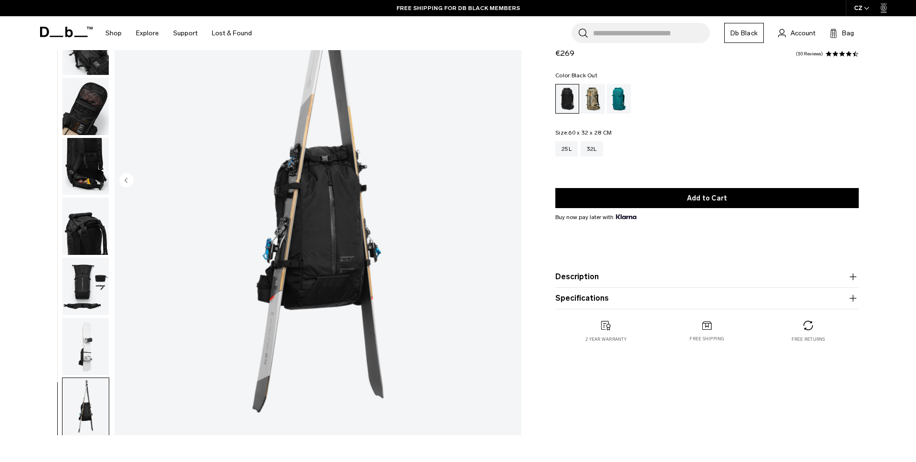
click at [91, 346] on img "button" at bounding box center [86, 346] width 46 height 57
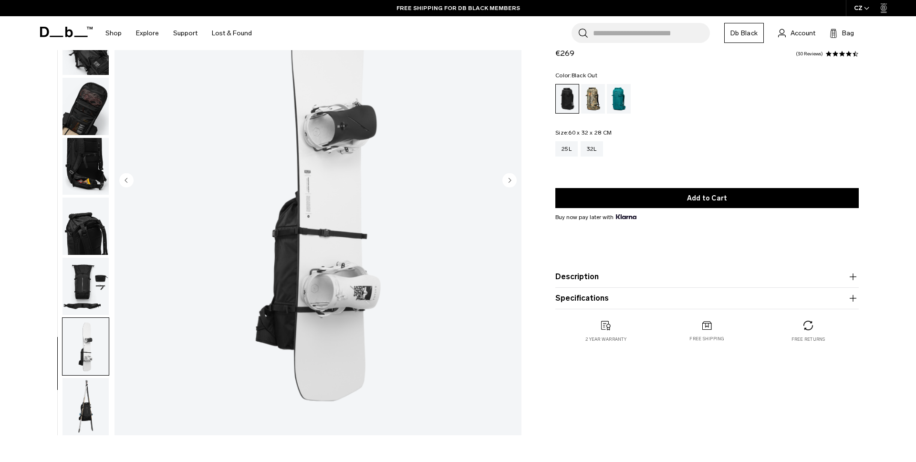
click at [88, 403] on img "button" at bounding box center [86, 406] width 46 height 57
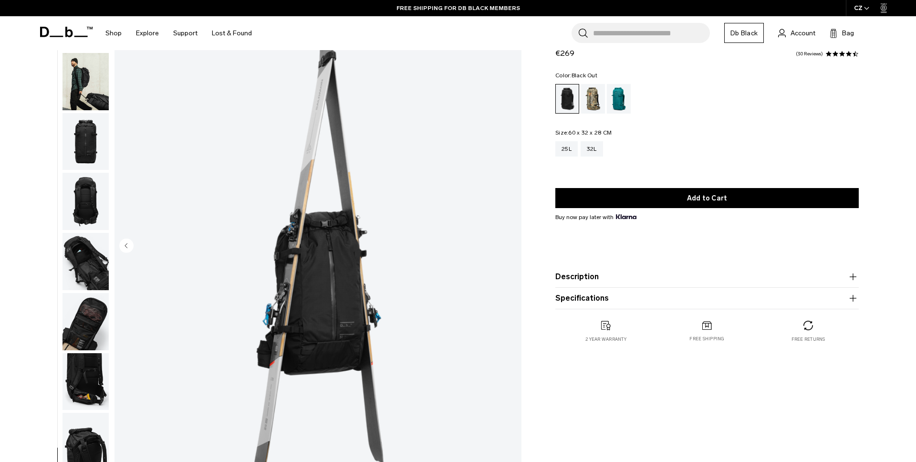
scroll to position [0, 0]
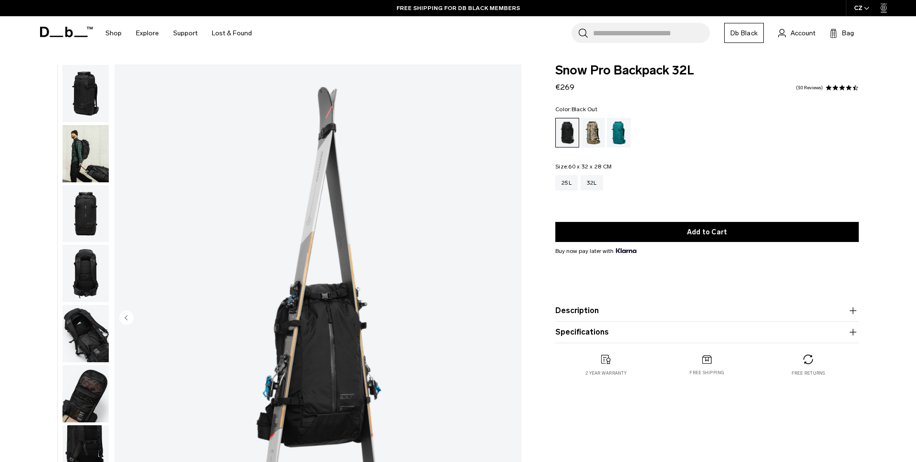
click at [96, 218] on img "button" at bounding box center [86, 213] width 46 height 57
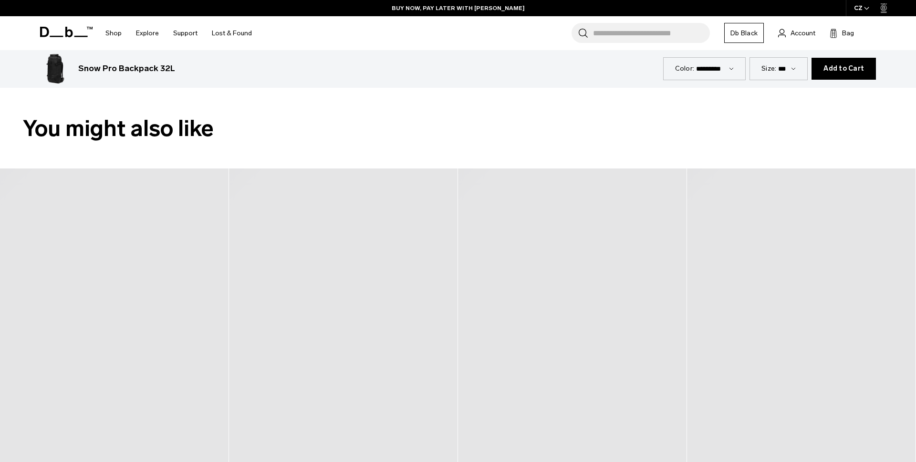
scroll to position [310, 0]
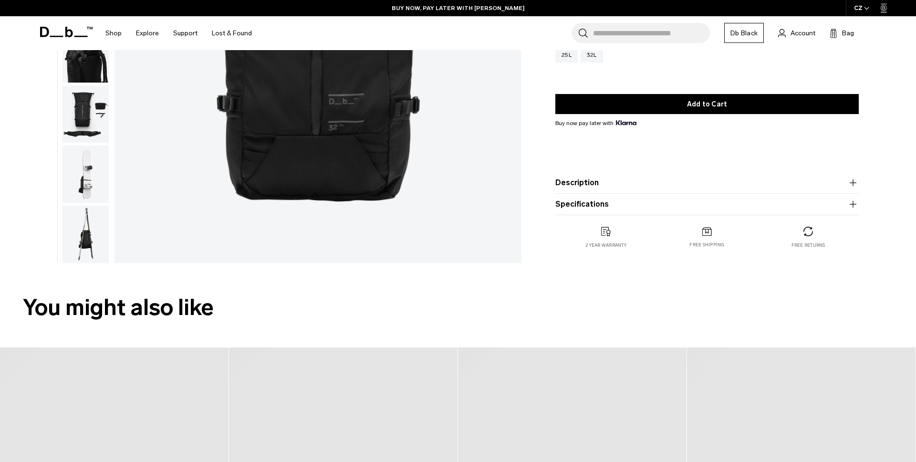
click at [652, 207] on button "Specifications" at bounding box center [708, 204] width 304 height 11
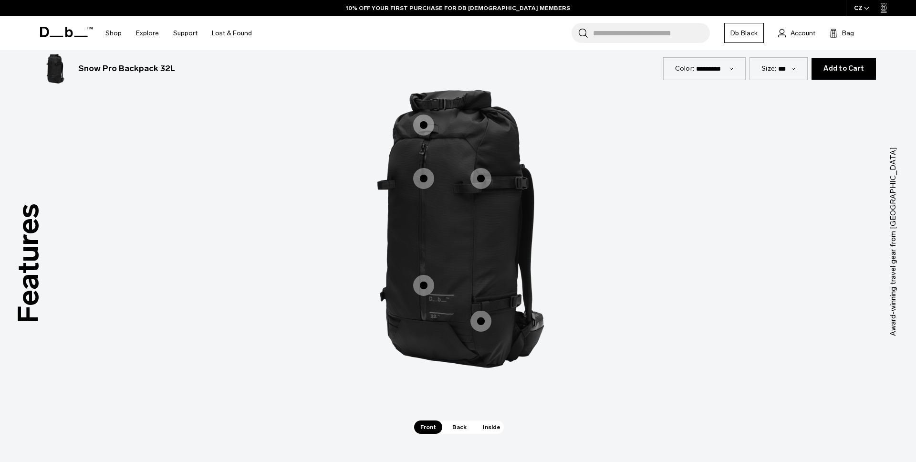
scroll to position [1394, 0]
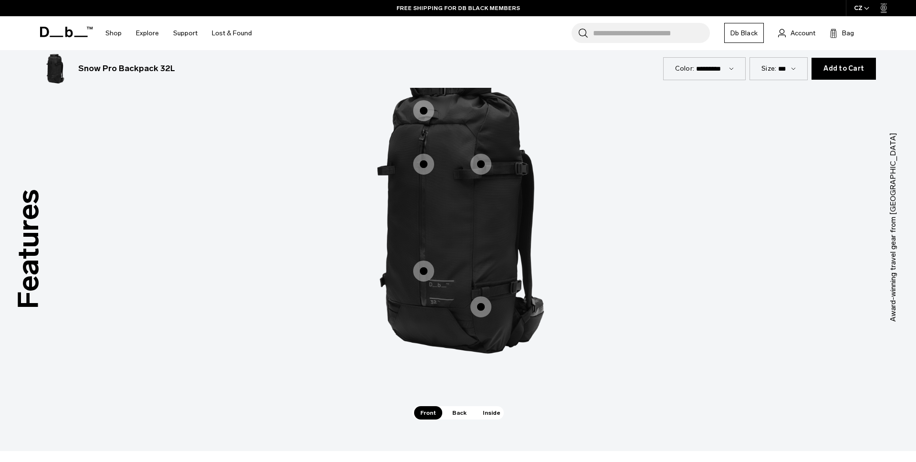
click at [455, 406] on span "Back" at bounding box center [459, 412] width 27 height 13
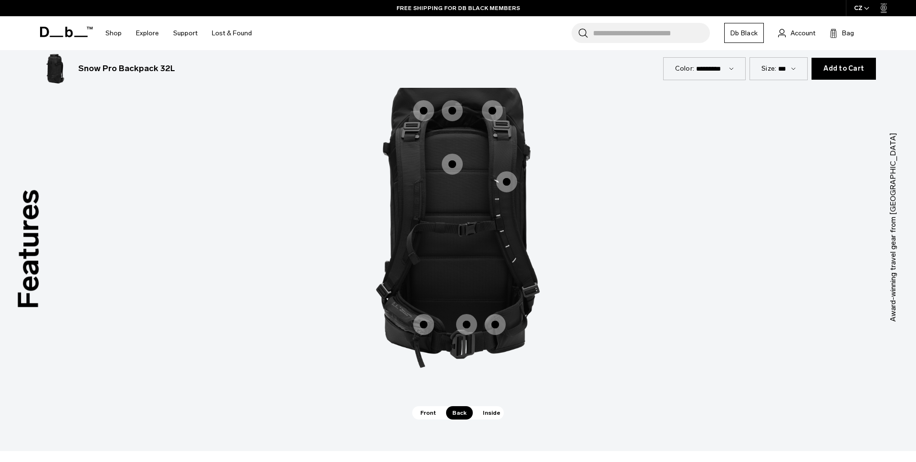
click at [486, 406] on span "Inside" at bounding box center [492, 412] width 30 height 13
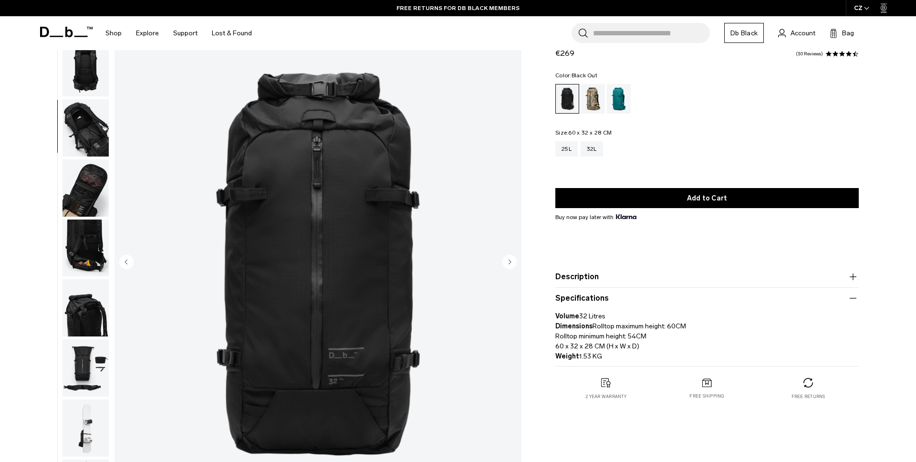
scroll to position [0, 0]
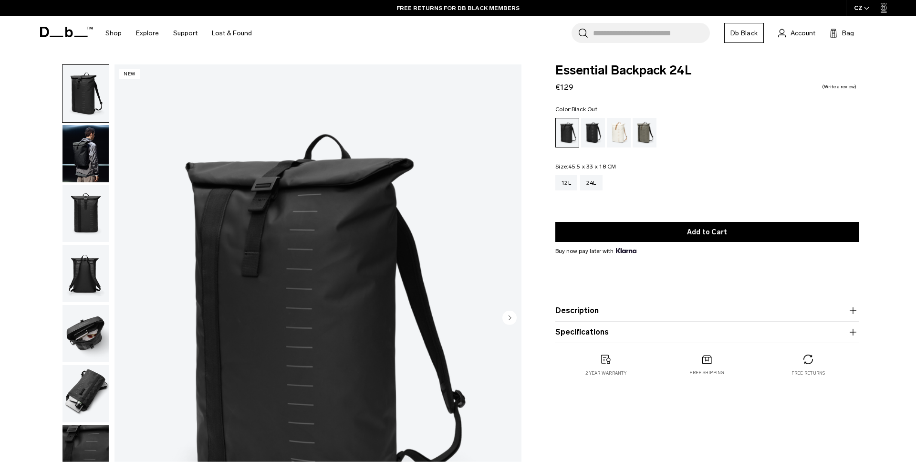
click at [90, 147] on img "button" at bounding box center [86, 153] width 46 height 57
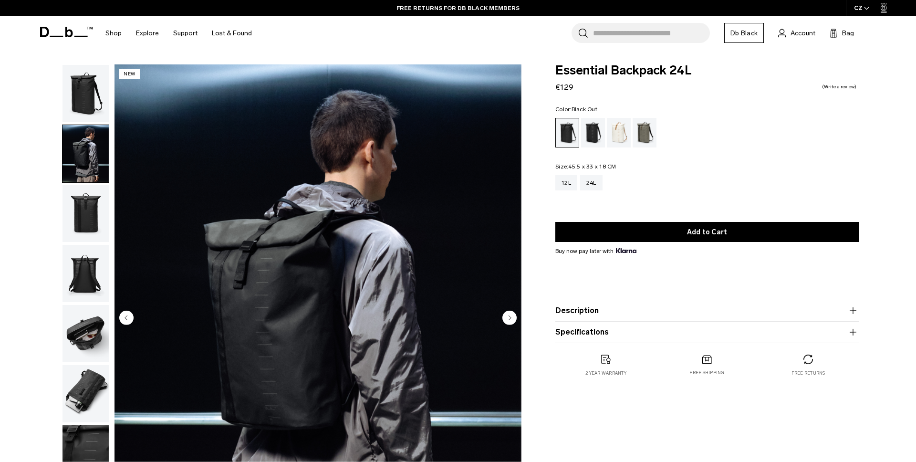
scroll to position [17, 0]
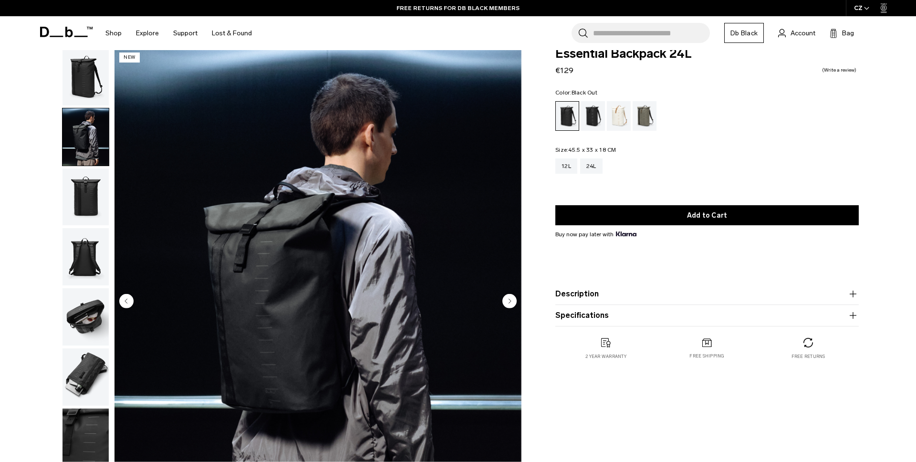
click at [509, 303] on circle "Next slide" at bounding box center [510, 301] width 14 height 14
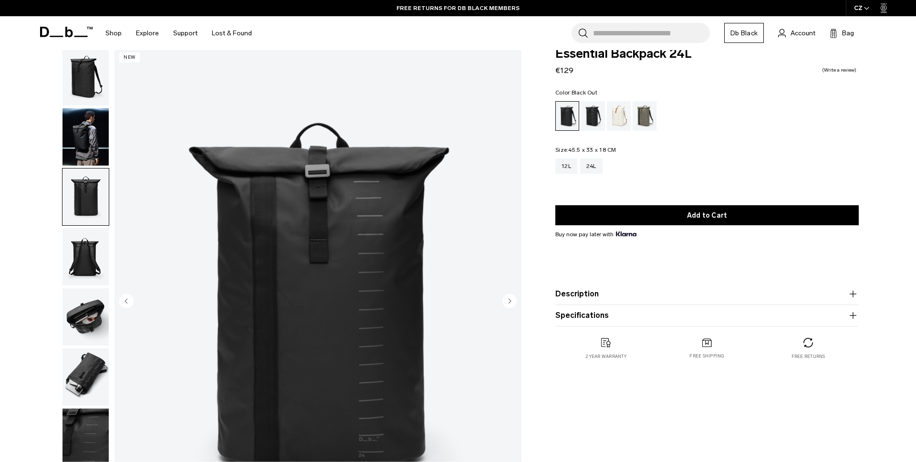
click at [509, 303] on circle "Next slide" at bounding box center [510, 301] width 14 height 14
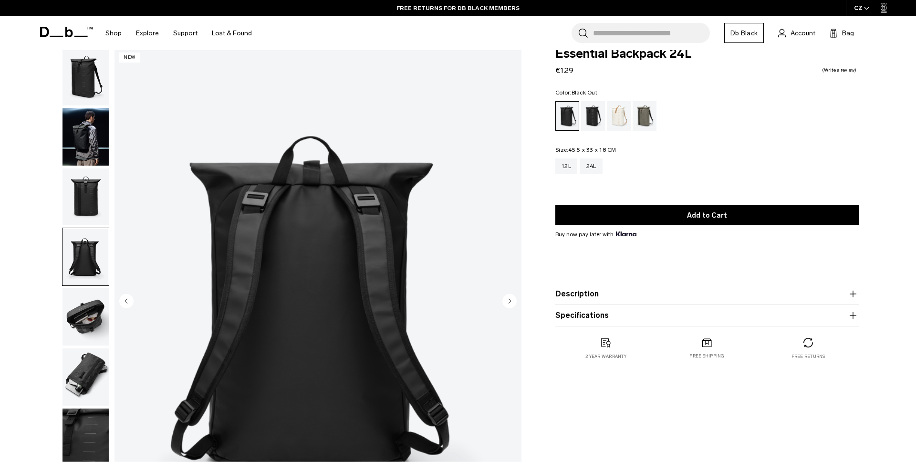
click at [509, 303] on circle "Next slide" at bounding box center [510, 301] width 14 height 14
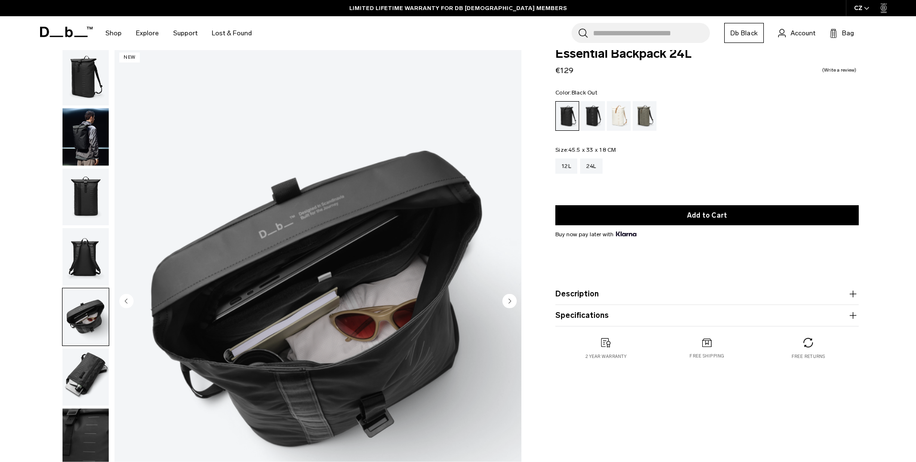
click at [509, 303] on circle "Next slide" at bounding box center [510, 301] width 14 height 14
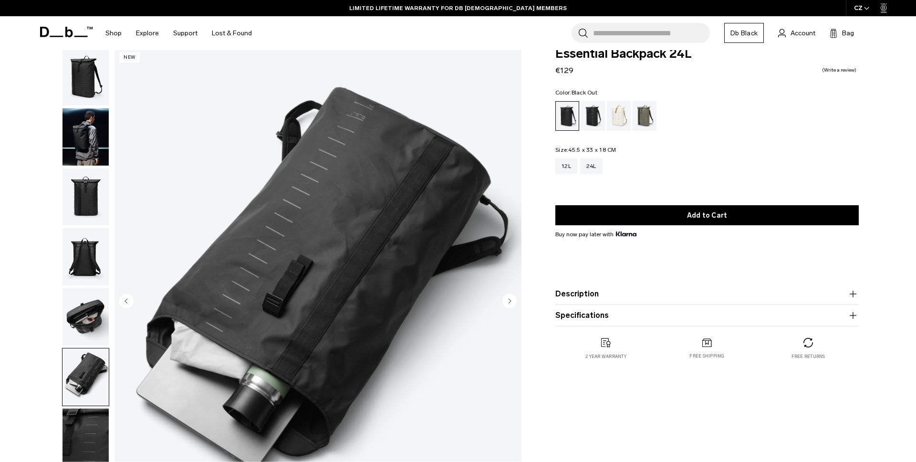
click at [509, 303] on circle "Next slide" at bounding box center [510, 301] width 14 height 14
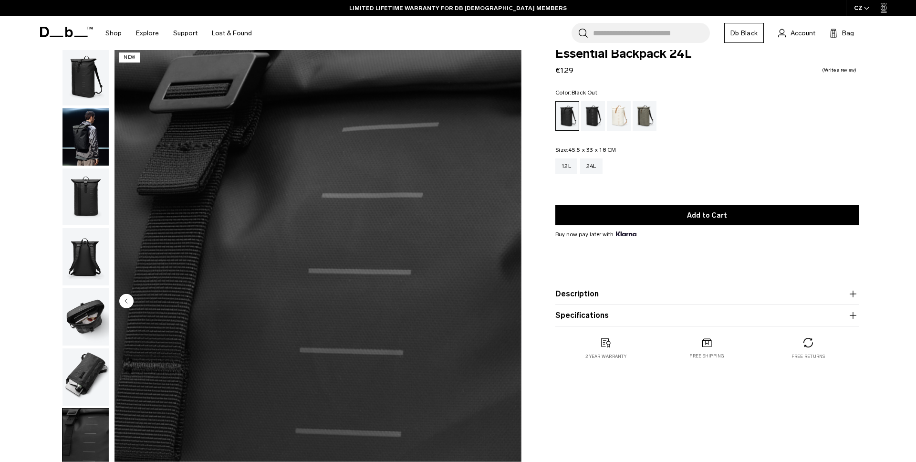
click at [509, 303] on img "7 / 7" at bounding box center [318, 302] width 407 height 508
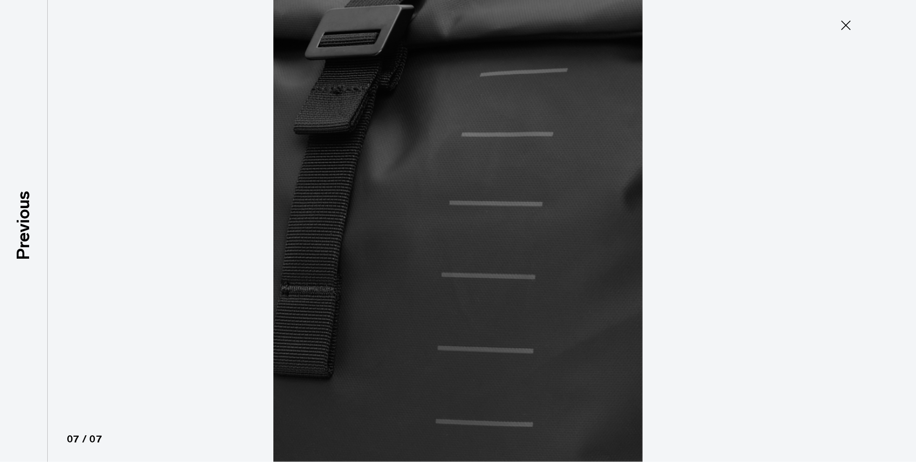
click at [849, 28] on icon at bounding box center [847, 26] width 10 height 10
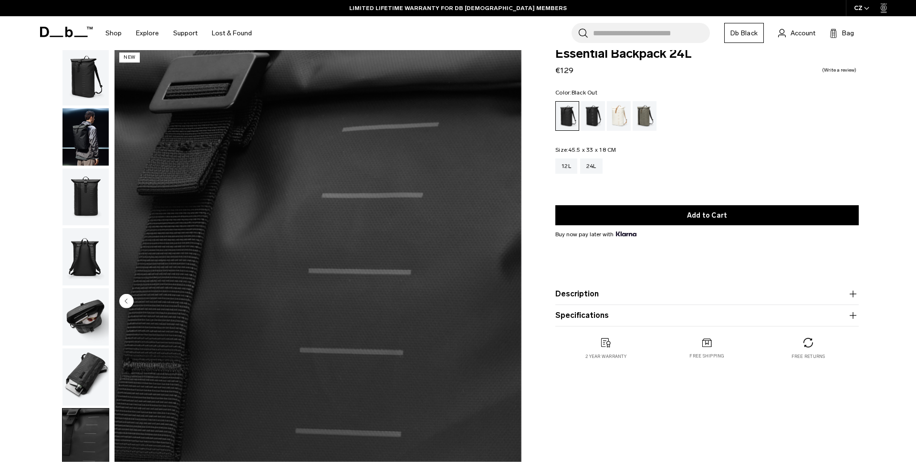
click at [84, 100] on img "button" at bounding box center [86, 76] width 46 height 57
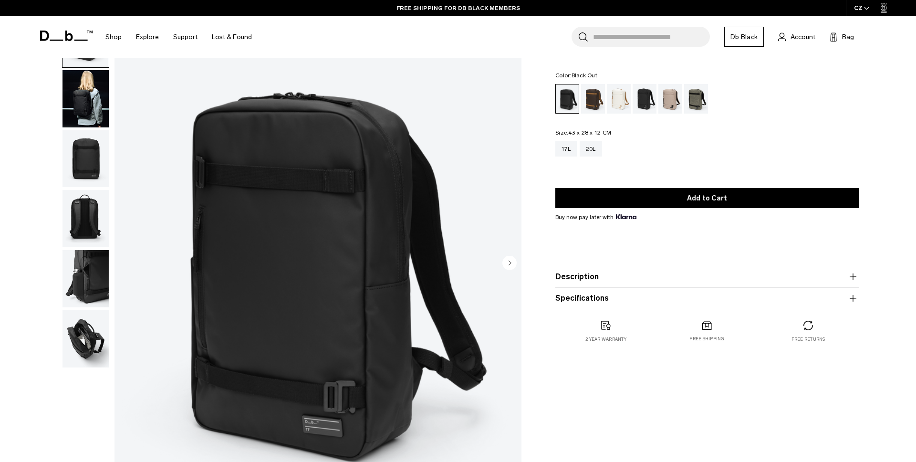
scroll to position [54, 0]
click at [80, 101] on img "button" at bounding box center [86, 99] width 46 height 57
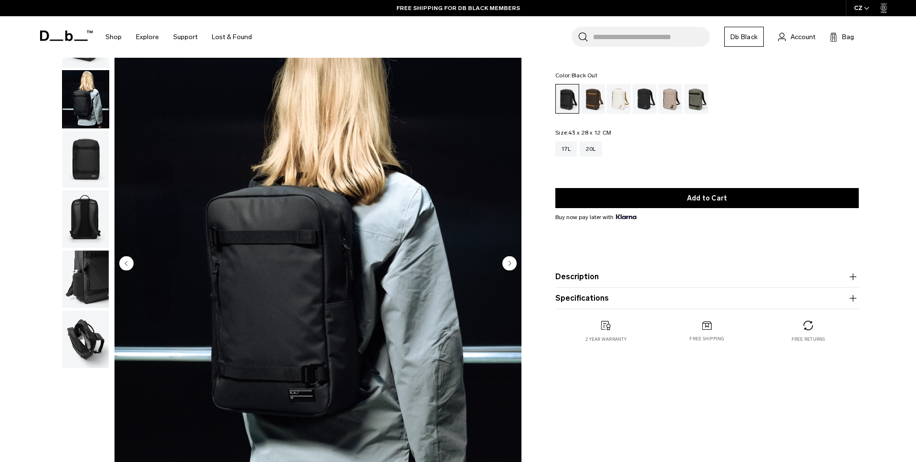
click at [81, 164] on img "button" at bounding box center [86, 159] width 46 height 57
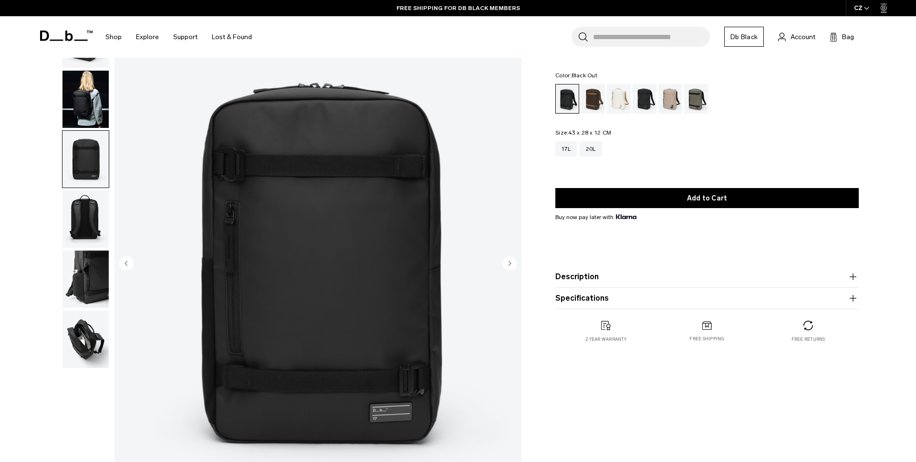
click at [85, 210] on img "button" at bounding box center [86, 218] width 46 height 57
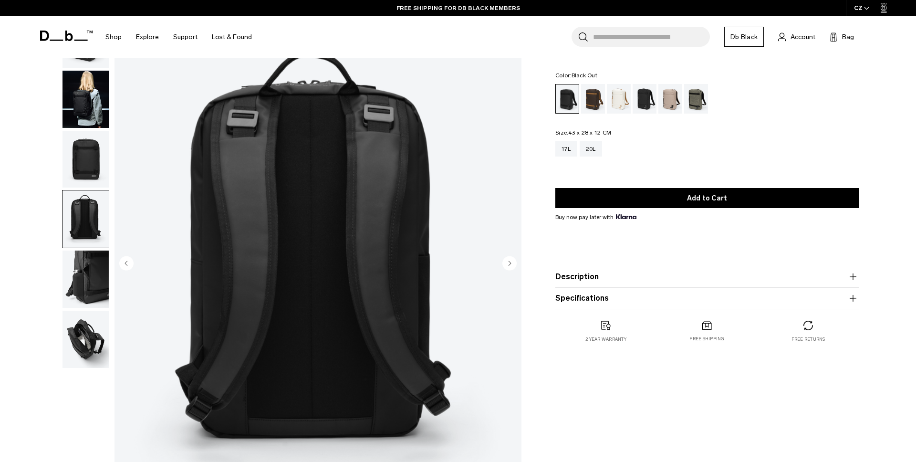
click at [89, 265] on img "button" at bounding box center [86, 279] width 46 height 57
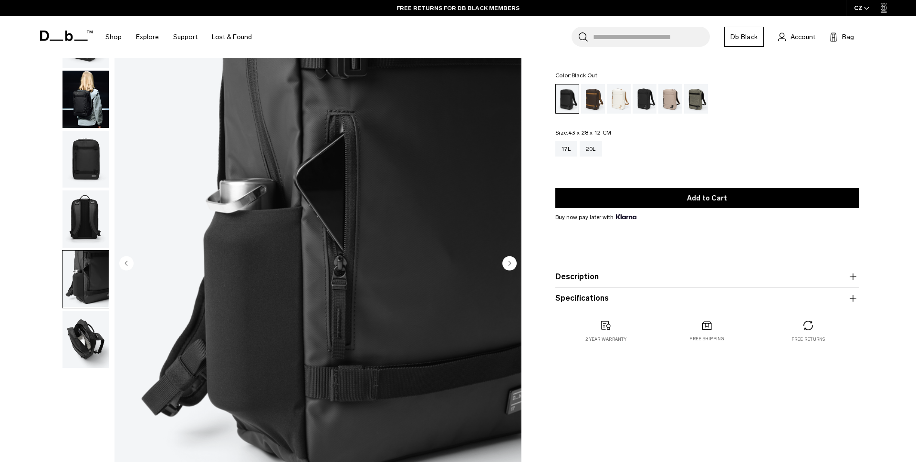
click at [92, 323] on img "button" at bounding box center [86, 339] width 46 height 57
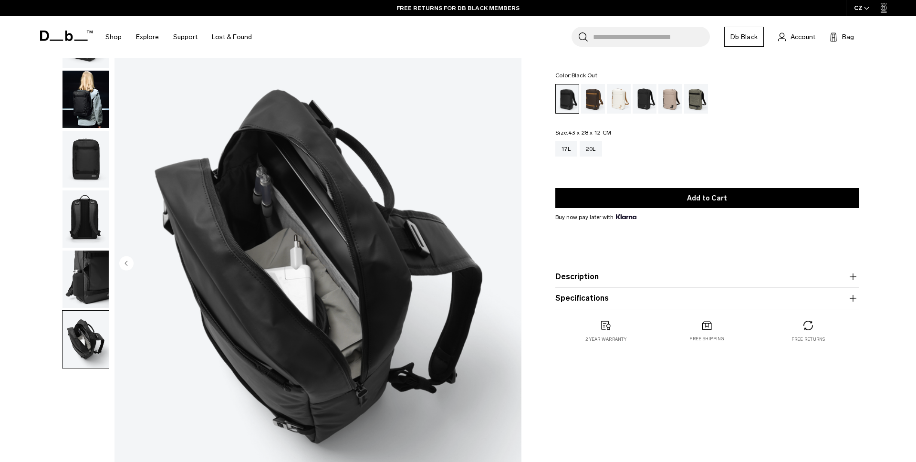
click at [90, 100] on img "button" at bounding box center [86, 99] width 46 height 57
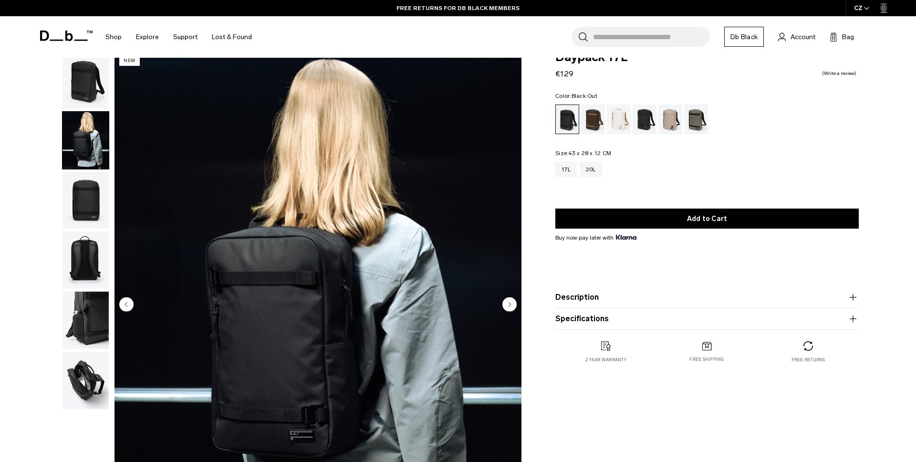
scroll to position [0, 0]
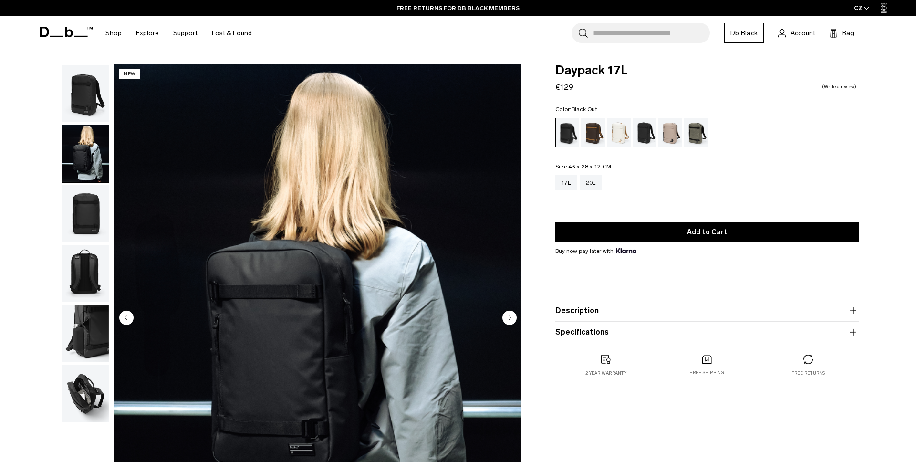
click at [90, 101] on img "button" at bounding box center [86, 93] width 46 height 57
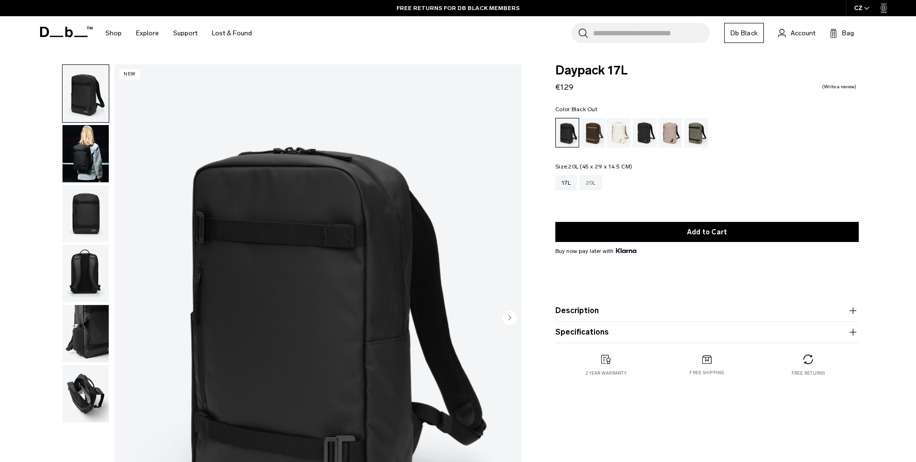
click at [587, 180] on div "20L" at bounding box center [591, 182] width 22 height 15
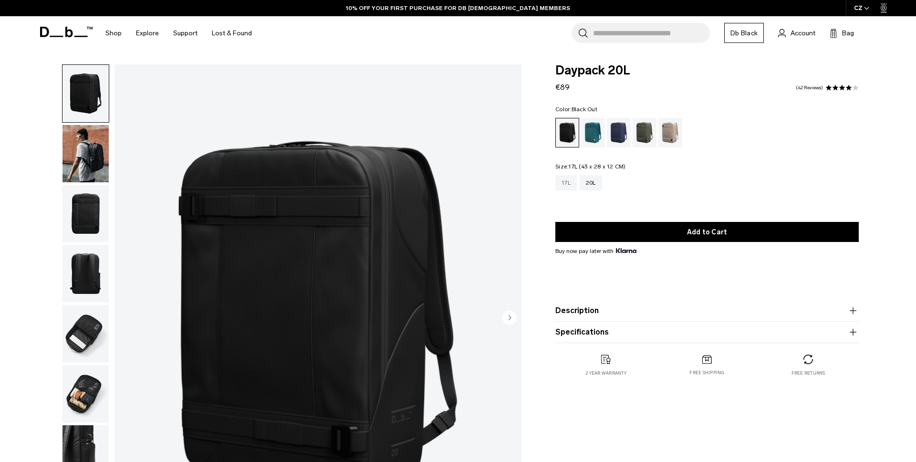
click at [564, 179] on div "17L" at bounding box center [566, 182] width 21 height 15
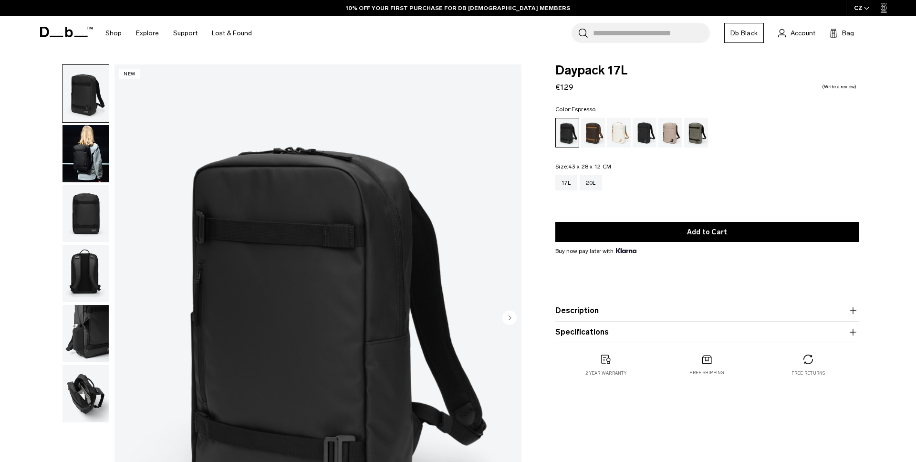
click at [622, 129] on div "Oatmilk" at bounding box center [619, 133] width 24 height 30
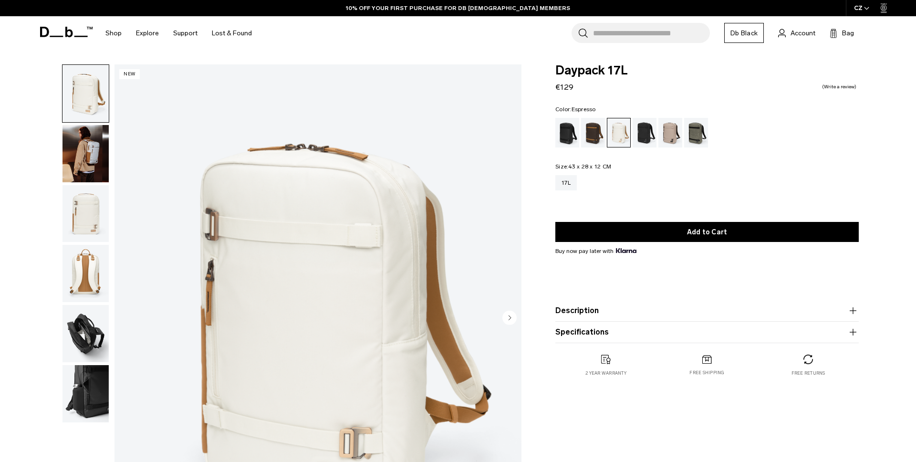
click at [592, 134] on div "Espresso" at bounding box center [593, 133] width 24 height 30
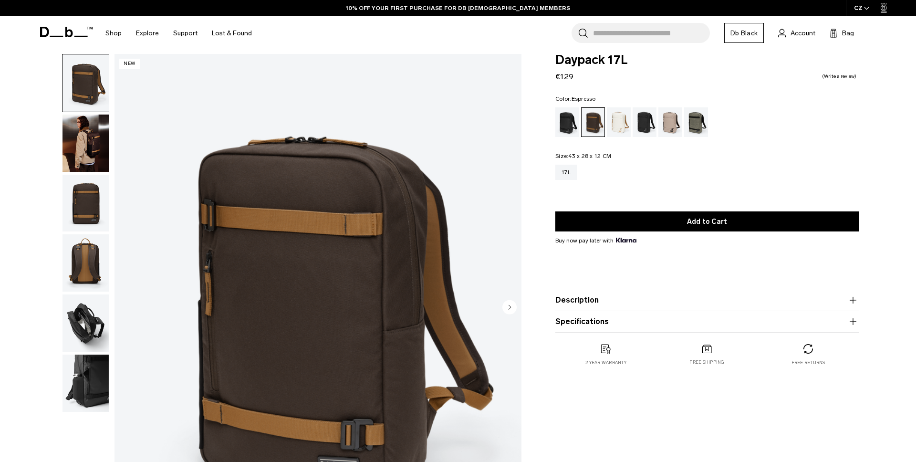
scroll to position [13, 0]
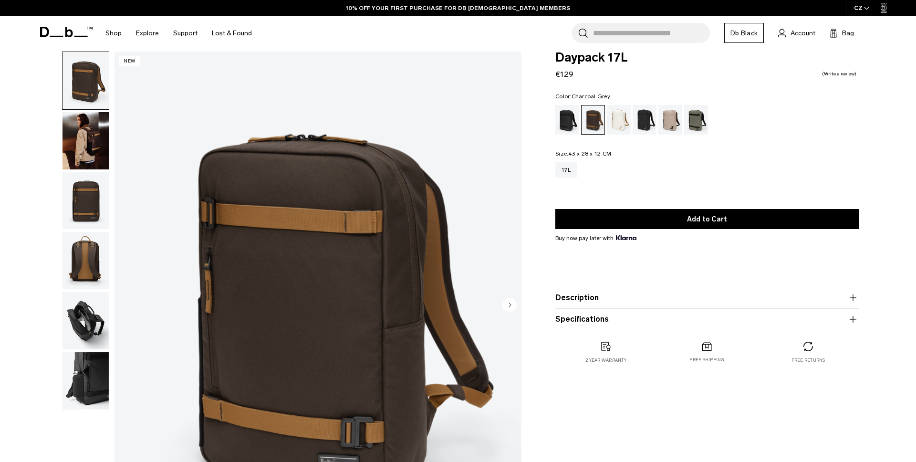
click at [644, 117] on div "Charcoal Grey" at bounding box center [645, 120] width 24 height 30
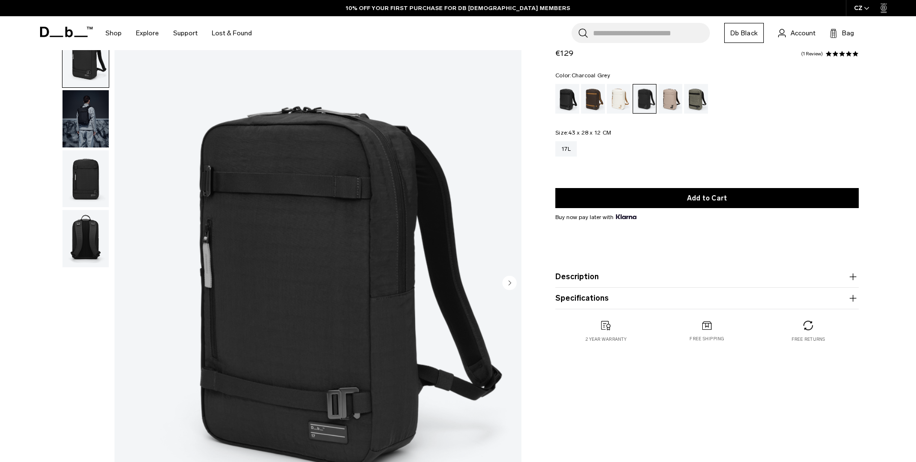
scroll to position [37, 0]
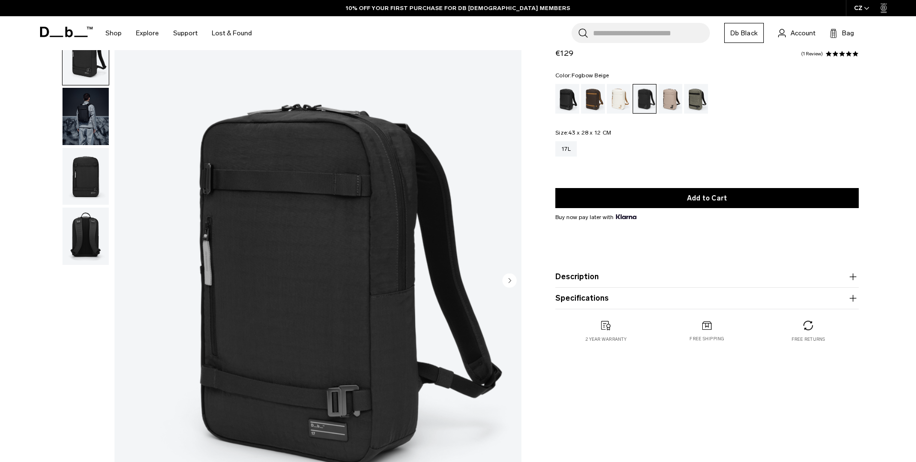
click at [676, 105] on div "Fogbow Beige" at bounding box center [671, 99] width 24 height 30
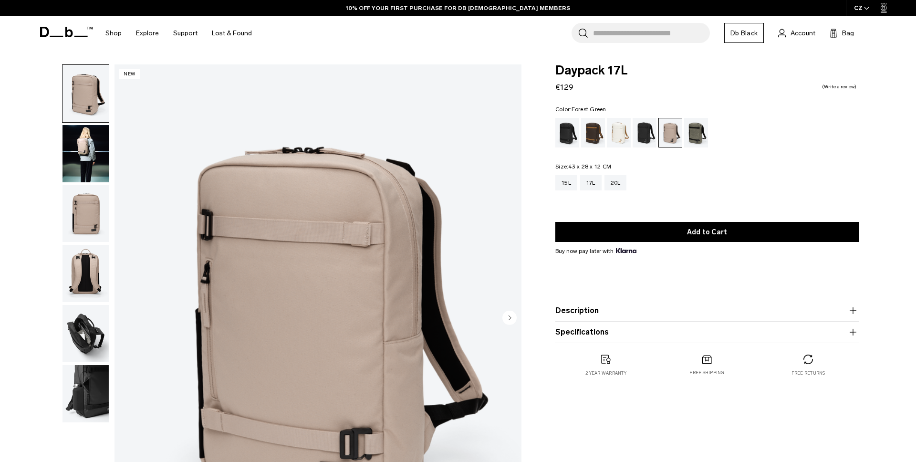
click at [701, 132] on div "Forest Green" at bounding box center [696, 133] width 24 height 30
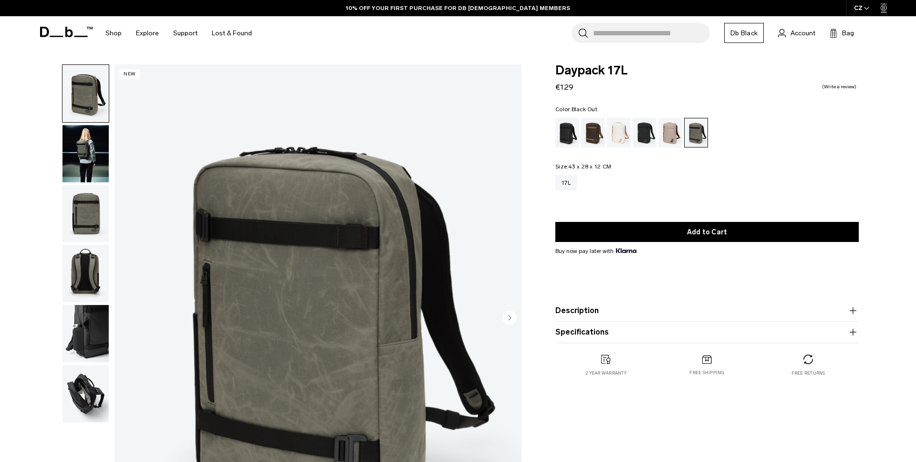
click at [570, 128] on div "Black Out" at bounding box center [568, 133] width 24 height 30
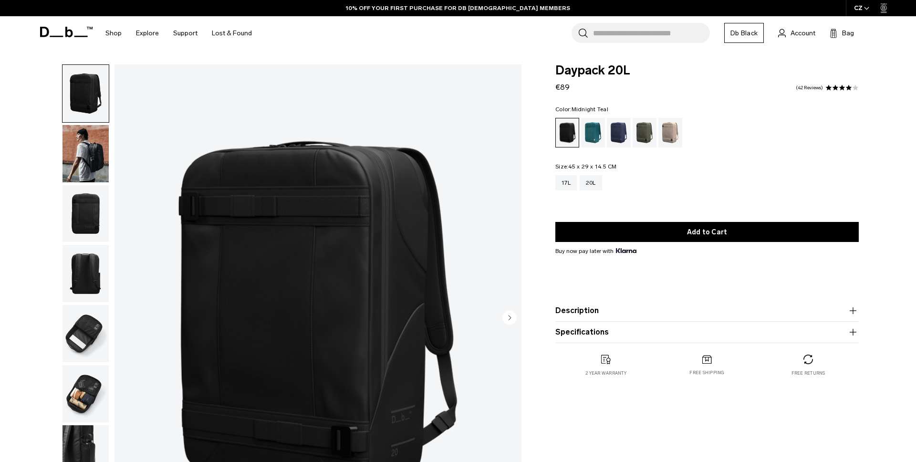
click at [597, 135] on div "Midnight Teal" at bounding box center [593, 133] width 24 height 30
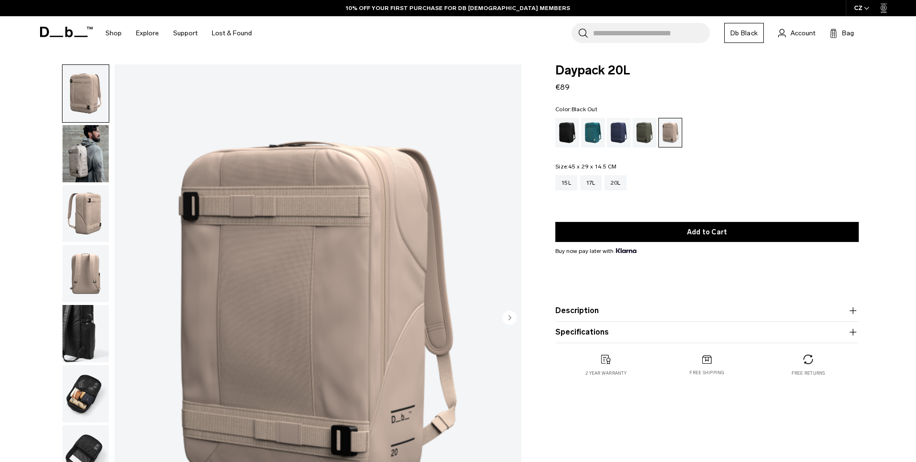
click at [563, 135] on div "Black Out" at bounding box center [568, 133] width 24 height 30
